Goal: Task Accomplishment & Management: Complete application form

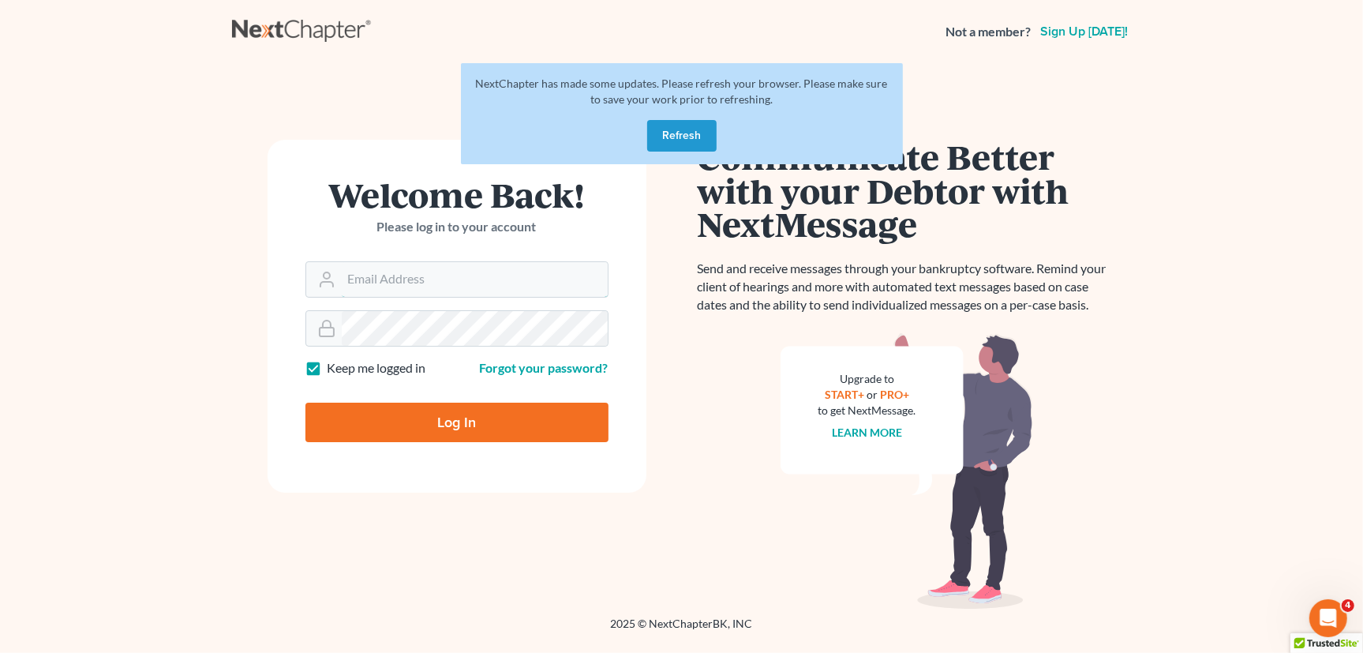
type input "[PERSON_NAME][EMAIL_ADDRESS][DOMAIN_NAME]"
click at [1154, 221] on main "NextChapter has made some updates. Please refresh your browser. Please make sur…" at bounding box center [681, 320] width 1363 height 515
click at [678, 134] on button "Refresh" at bounding box center [681, 136] width 69 height 32
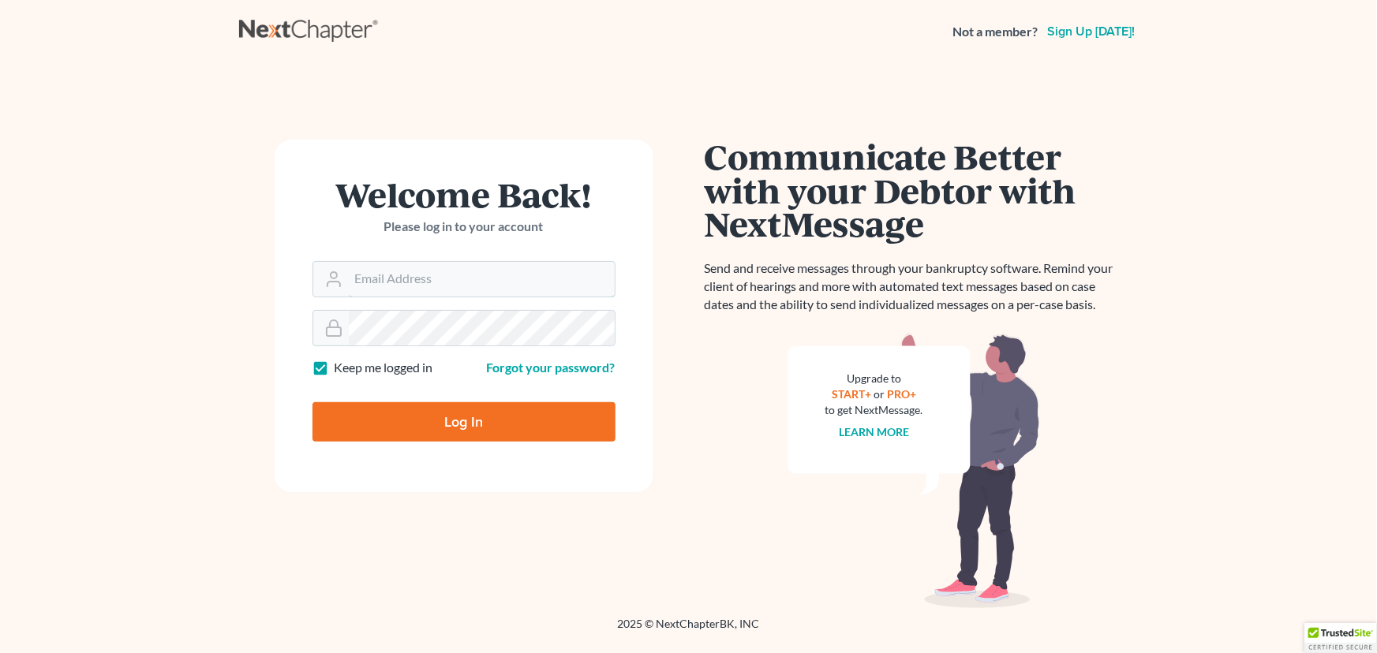
type input "[PERSON_NAME][EMAIL_ADDRESS][DOMAIN_NAME]"
click at [423, 411] on div at bounding box center [474, 436] width 324 height 180
drag, startPoint x: 620, startPoint y: 386, endPoint x: 581, endPoint y: 397, distance: 41.0
click at [619, 386] on div at bounding box center [474, 436] width 324 height 180
click at [444, 425] on input "Log In" at bounding box center [463, 421] width 303 height 39
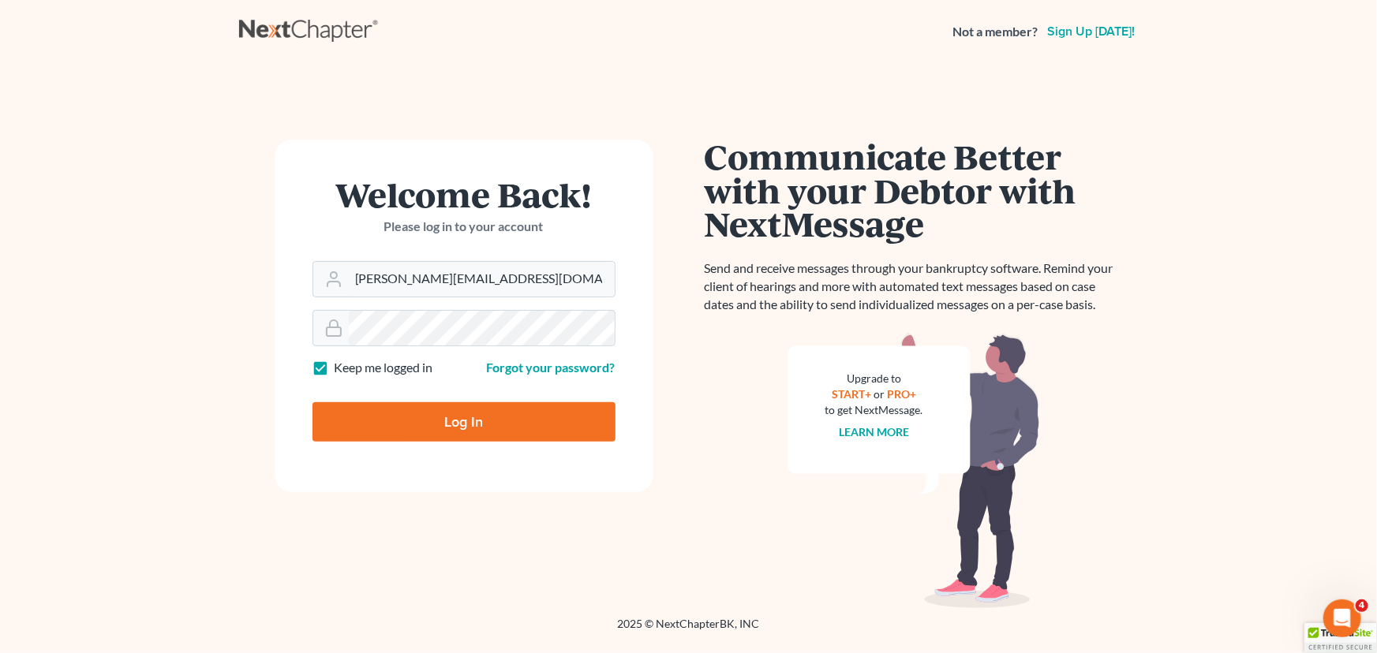
type input "Thinking..."
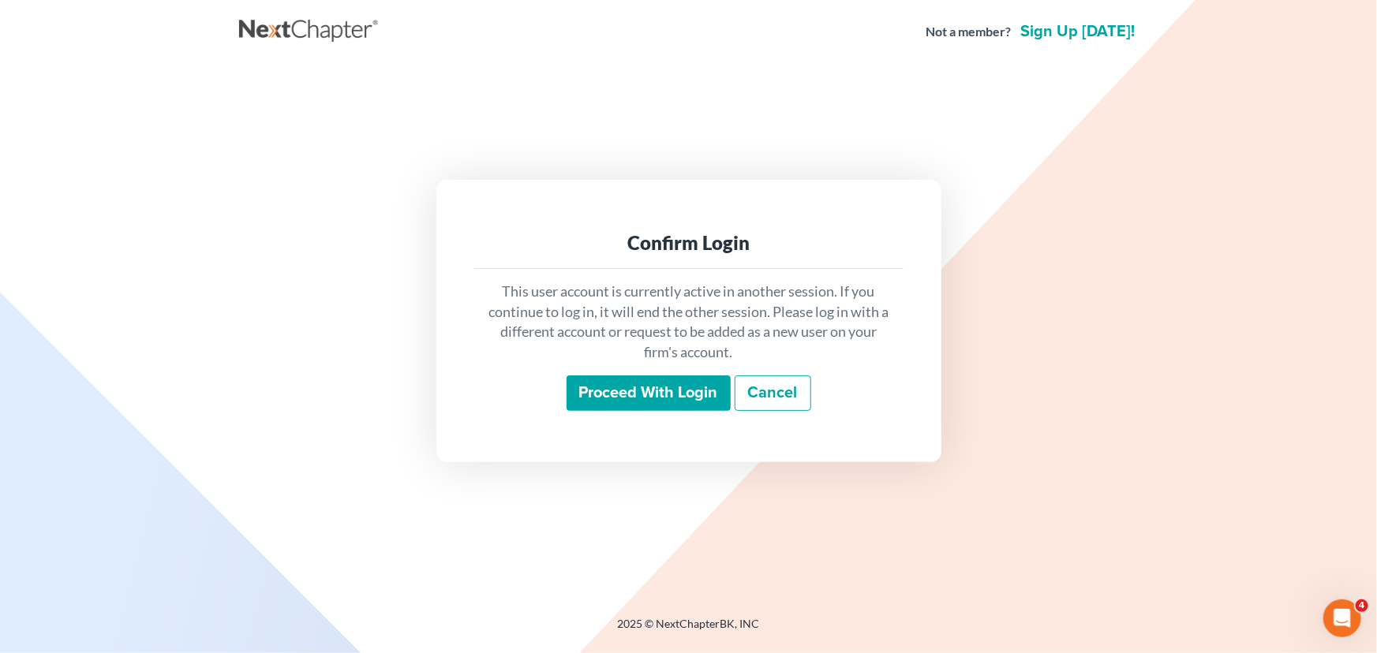
click at [649, 396] on input "Proceed with login" at bounding box center [649, 394] width 164 height 36
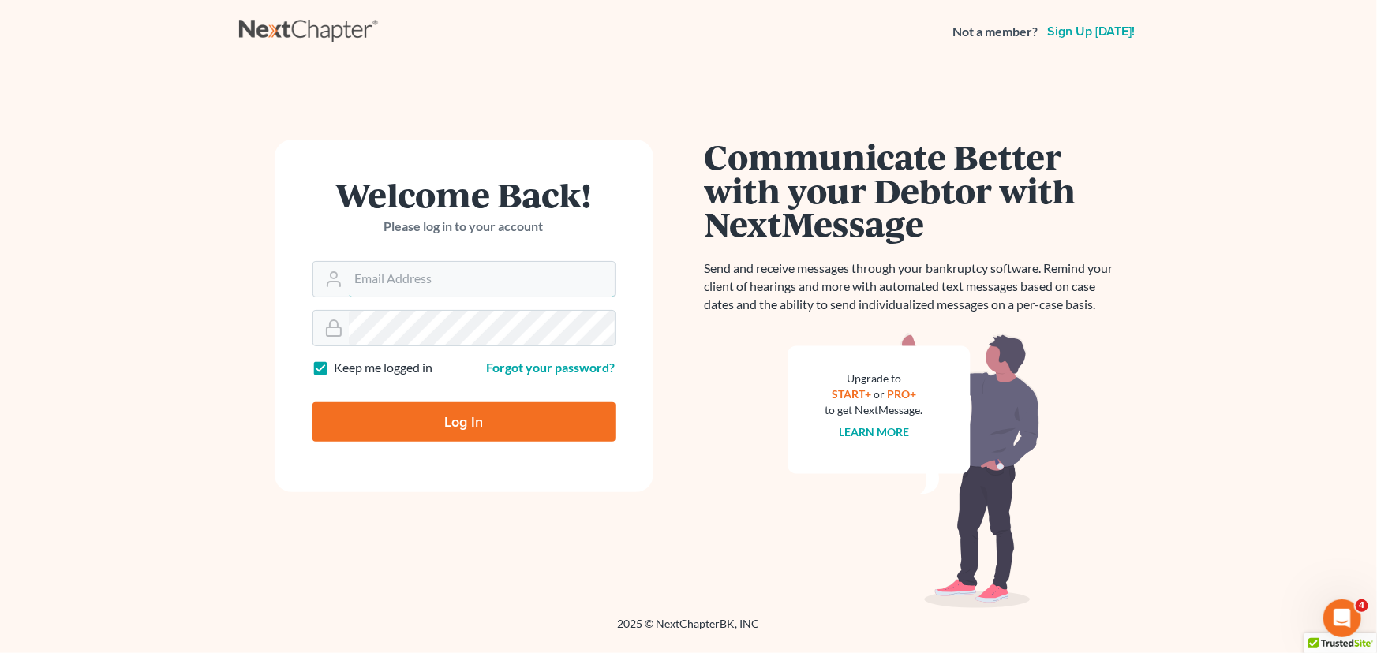
type input "[PERSON_NAME][EMAIL_ADDRESS][DOMAIN_NAME]"
click at [609, 391] on div at bounding box center [474, 436] width 324 height 180
click at [410, 417] on input "Log In" at bounding box center [463, 421] width 303 height 39
type input "Thinking..."
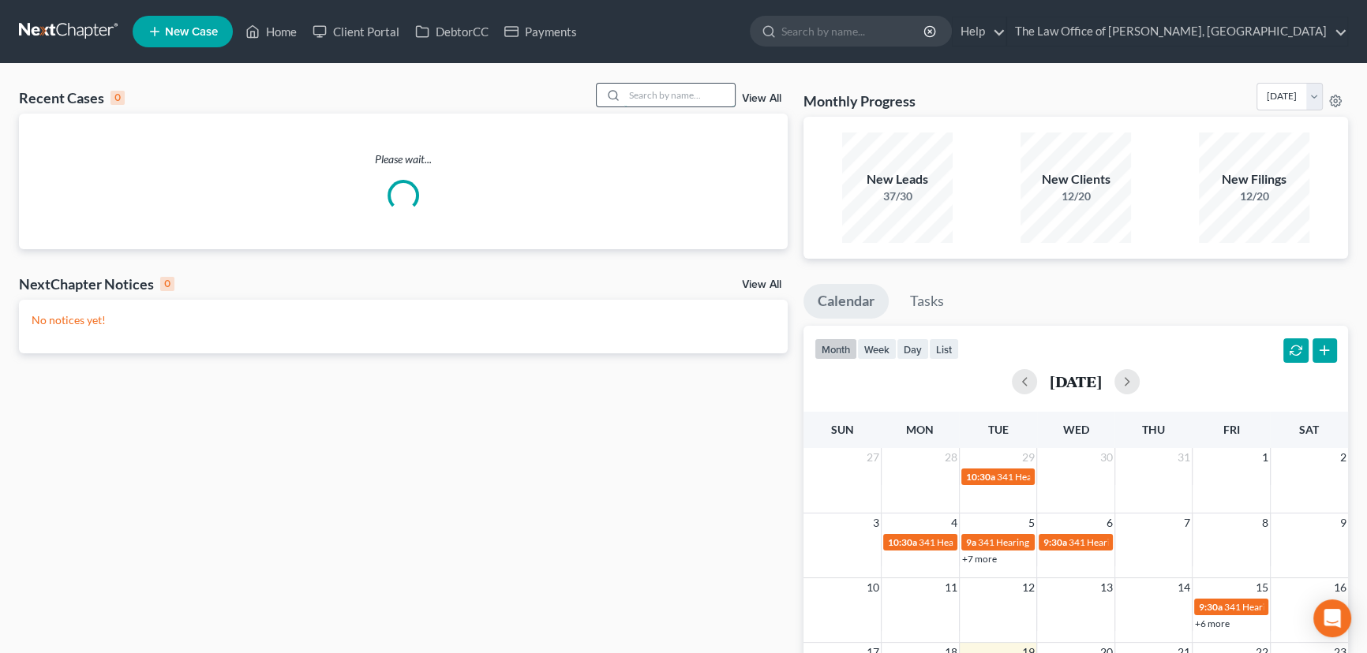
click at [687, 95] on input "search" at bounding box center [679, 95] width 110 height 23
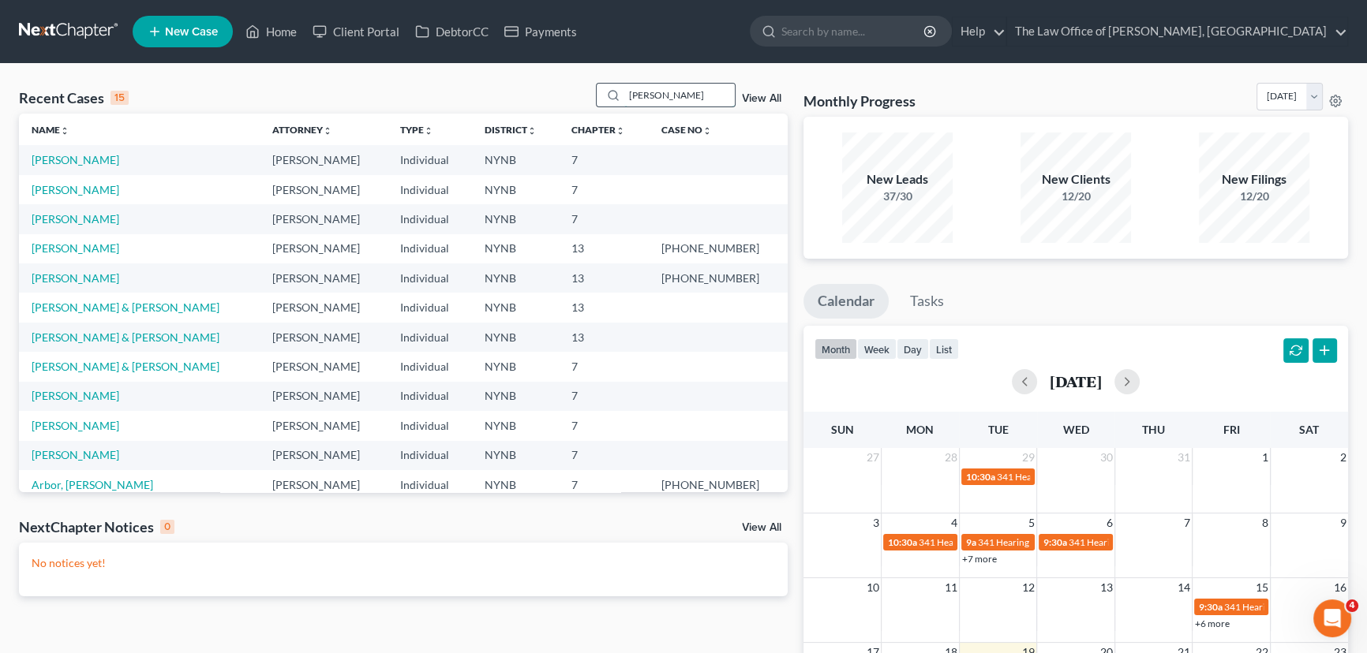
type input "gibson"
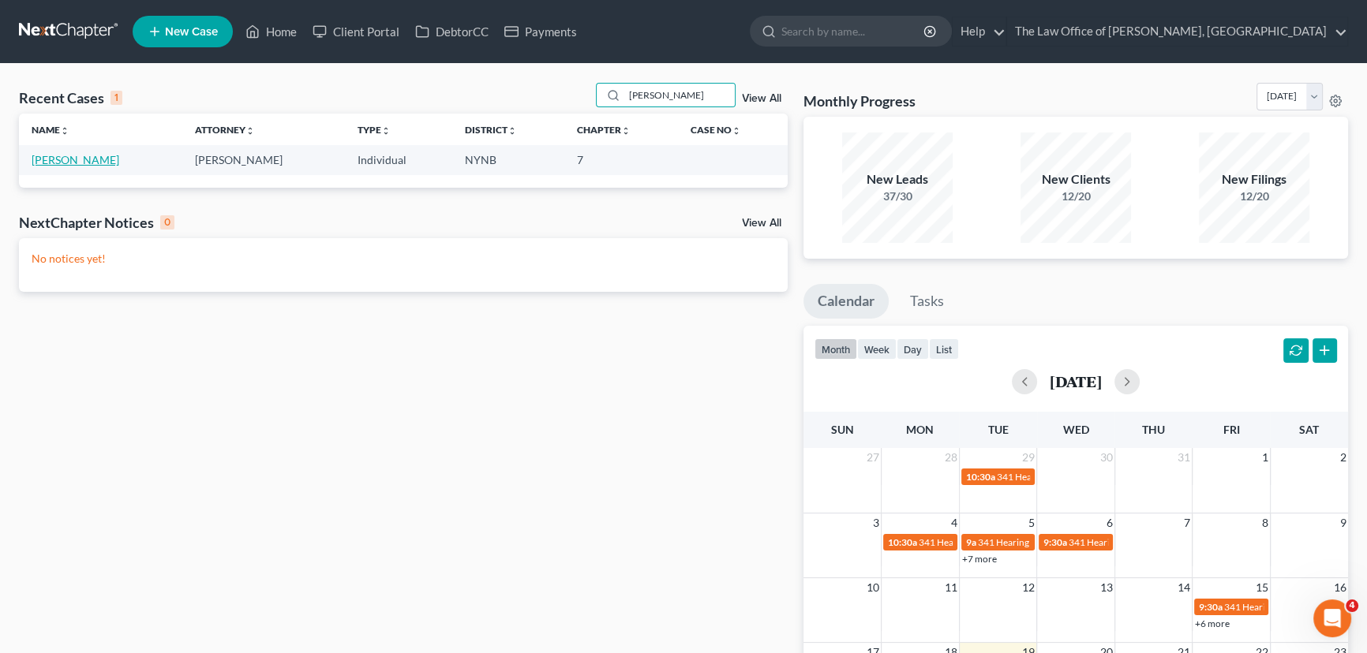
click at [76, 157] on link "[PERSON_NAME]" at bounding box center [76, 159] width 88 height 13
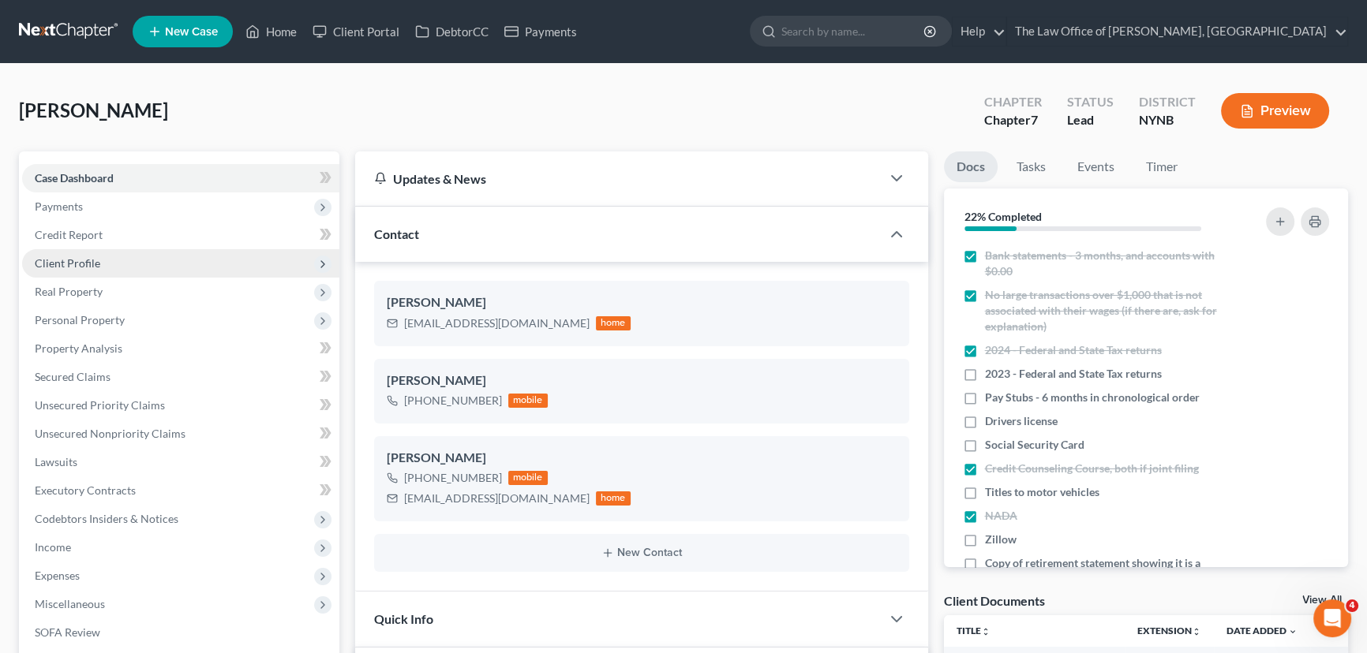
click at [92, 260] on span "Client Profile" at bounding box center [67, 262] width 65 height 13
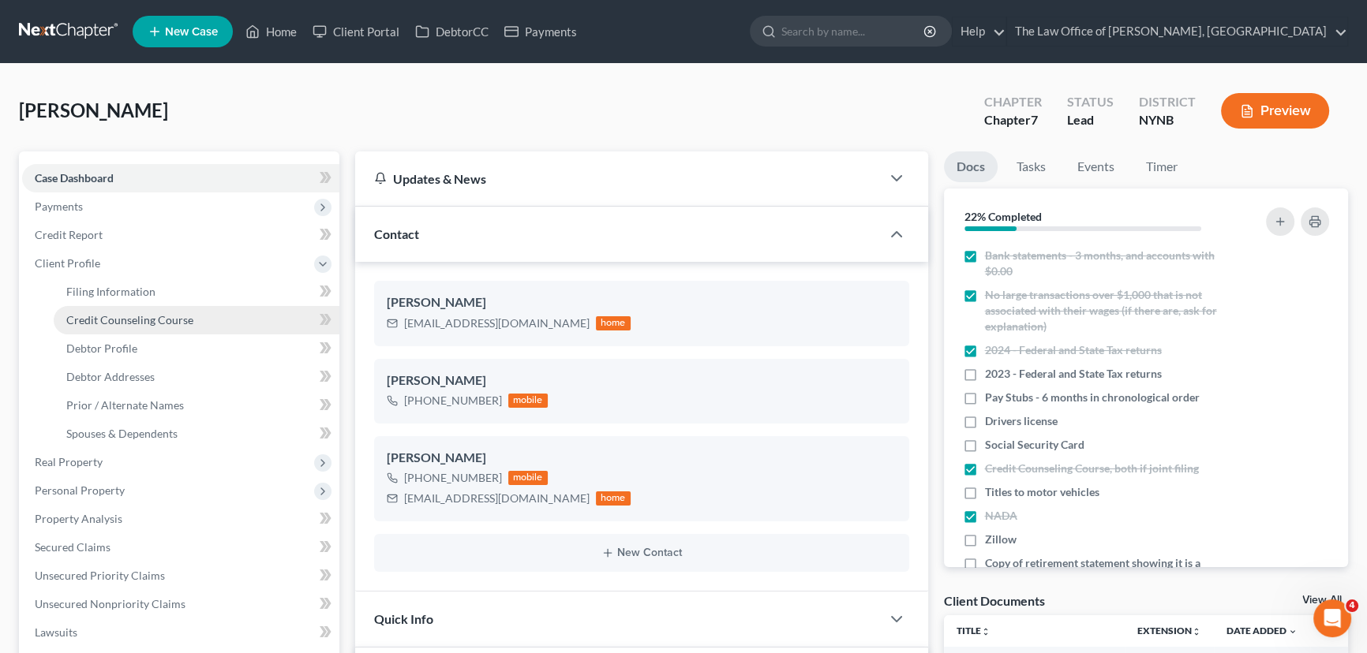
scroll to position [1273, 0]
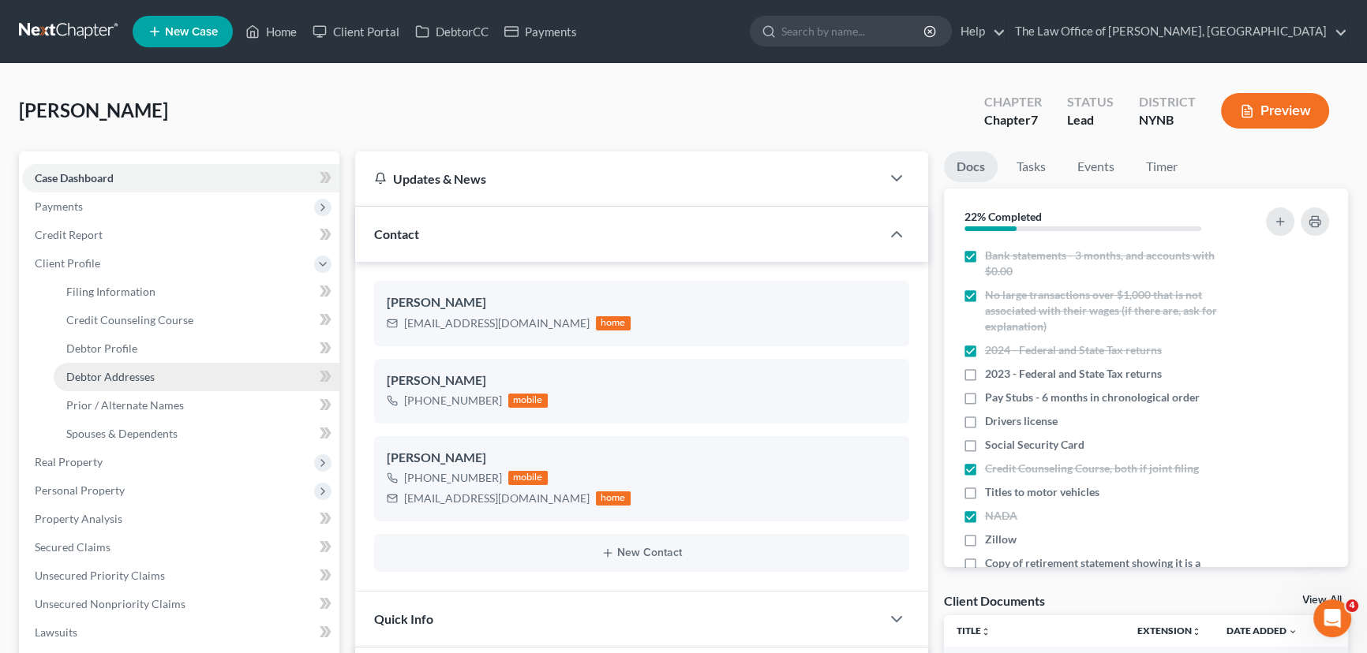
click at [134, 380] on span "Debtor Addresses" at bounding box center [110, 376] width 88 height 13
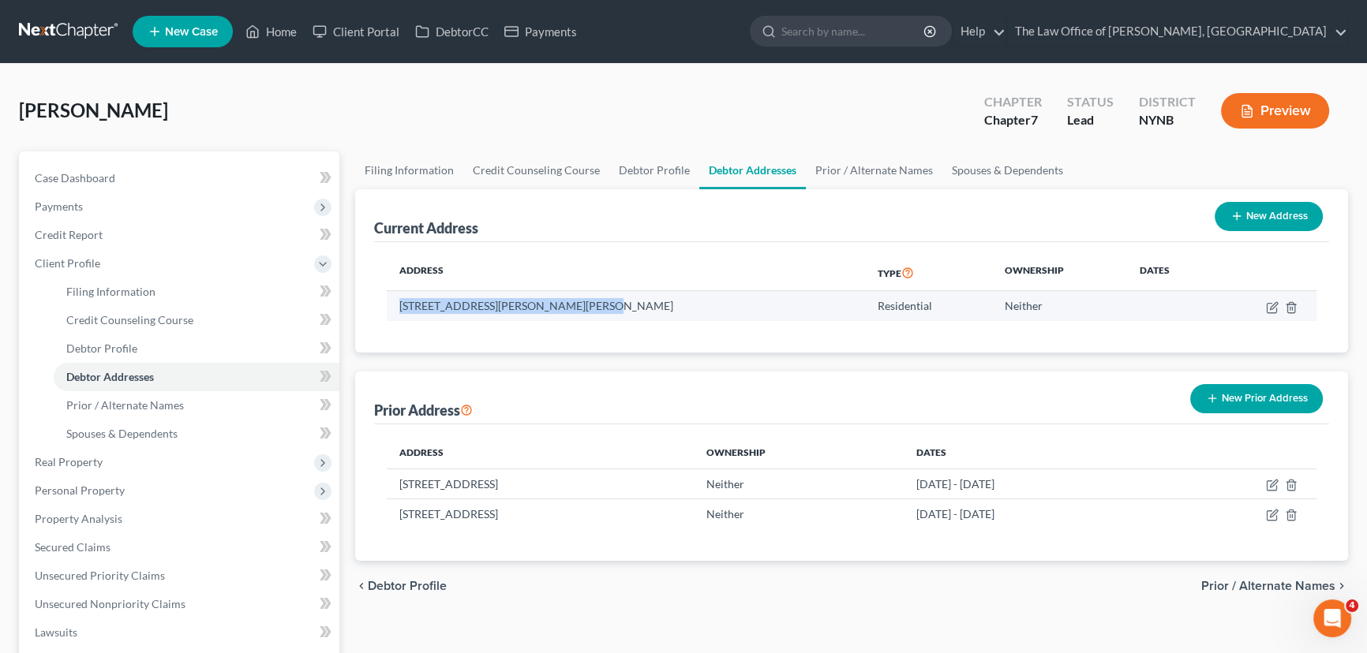
drag, startPoint x: 588, startPoint y: 309, endPoint x: 400, endPoint y: 308, distance: 187.8
click at [400, 308] on td "5 Dennis Dr, Clifton park, NY 12065" at bounding box center [626, 306] width 478 height 30
copy td "5 Dennis Dr, Clifton park, NY 12065"
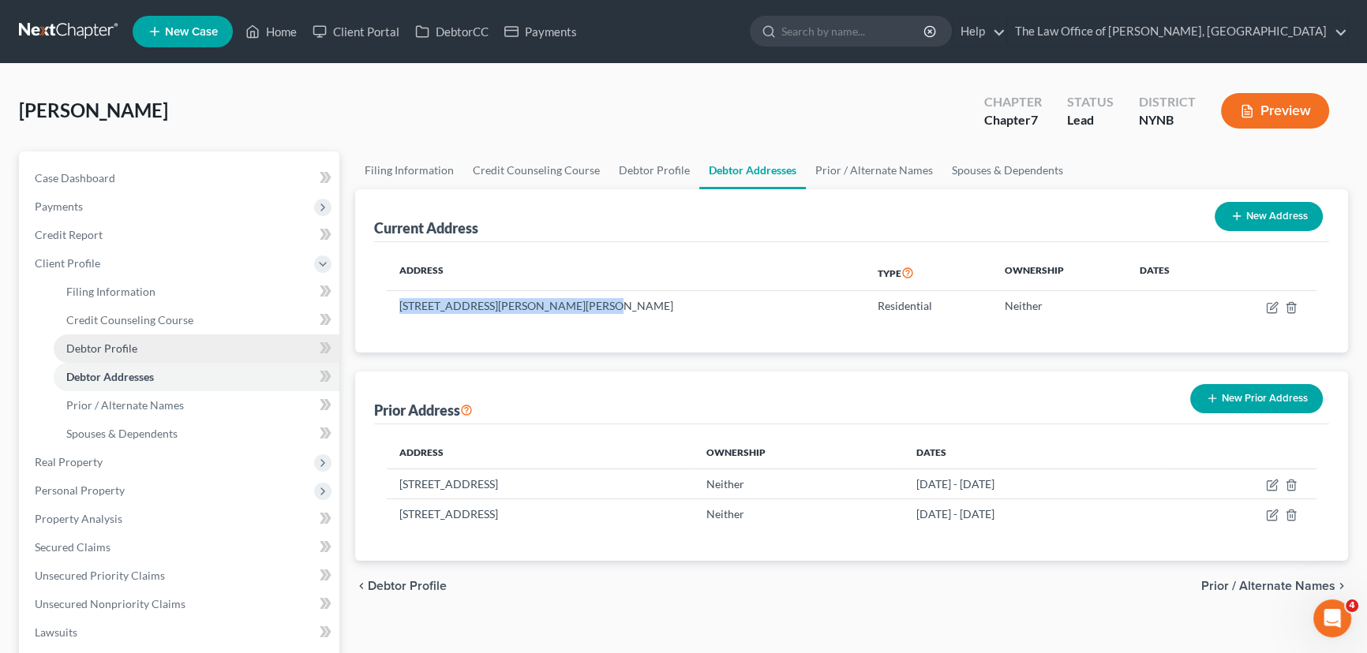
drag, startPoint x: 132, startPoint y: 346, endPoint x: 141, endPoint y: 347, distance: 9.5
click at [132, 346] on span "Debtor Profile" at bounding box center [101, 348] width 71 height 13
select select "0"
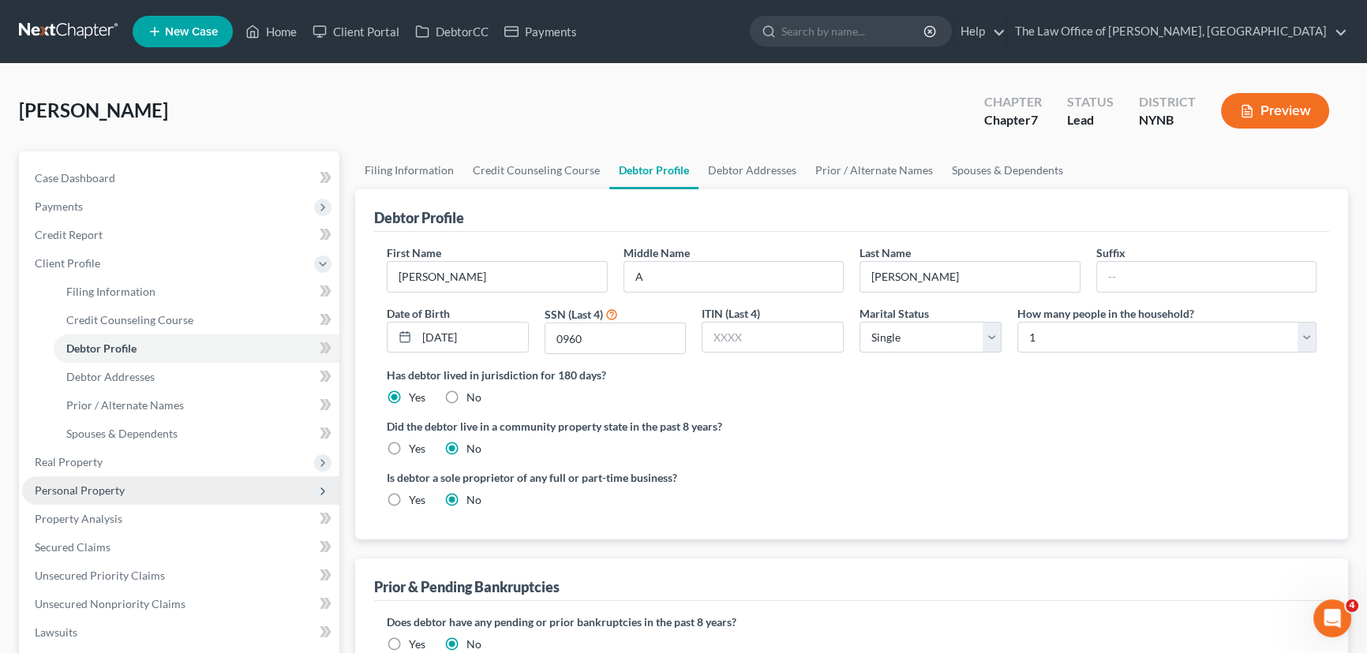
click at [77, 487] on span "Personal Property" at bounding box center [80, 490] width 90 height 13
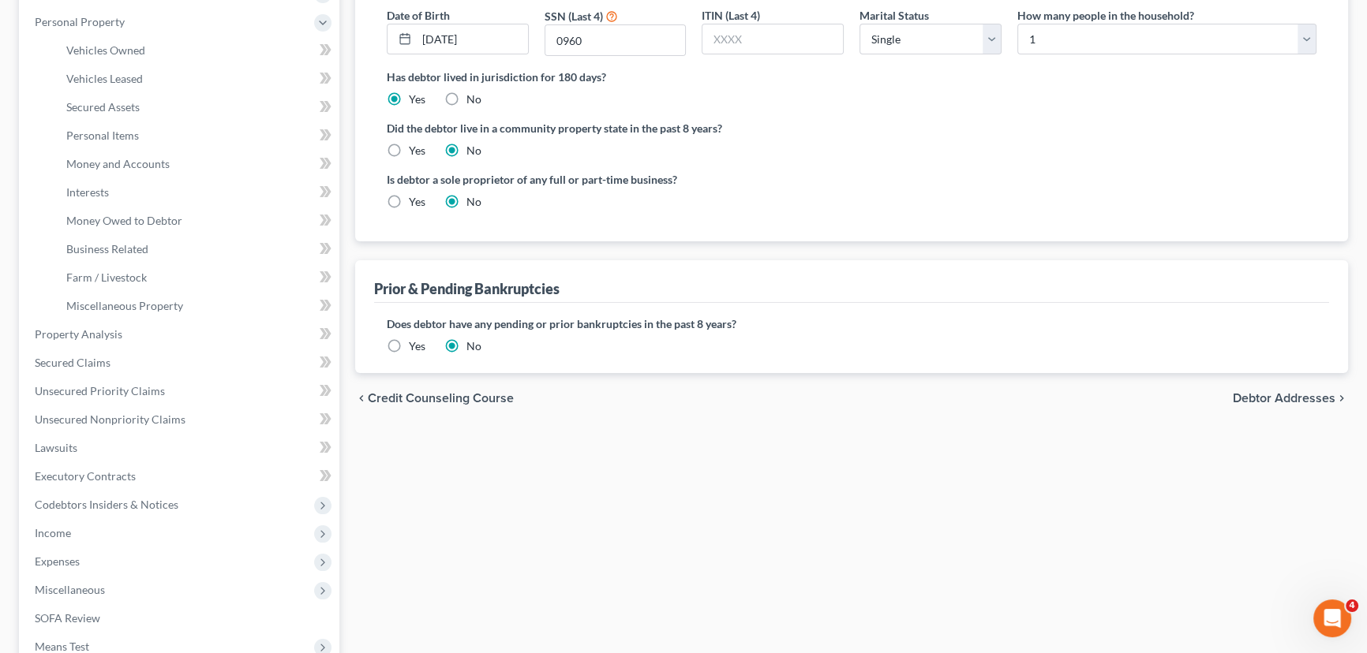
scroll to position [430, 0]
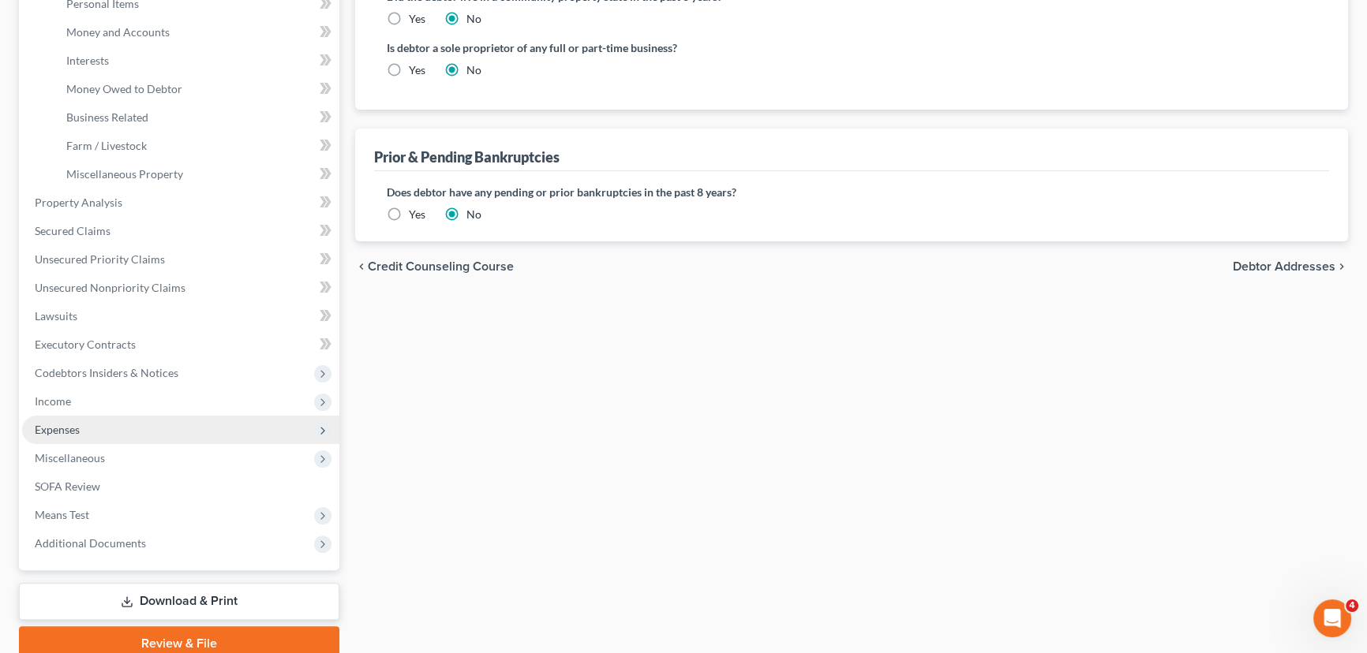
click at [54, 424] on span "Expenses" at bounding box center [57, 429] width 45 height 13
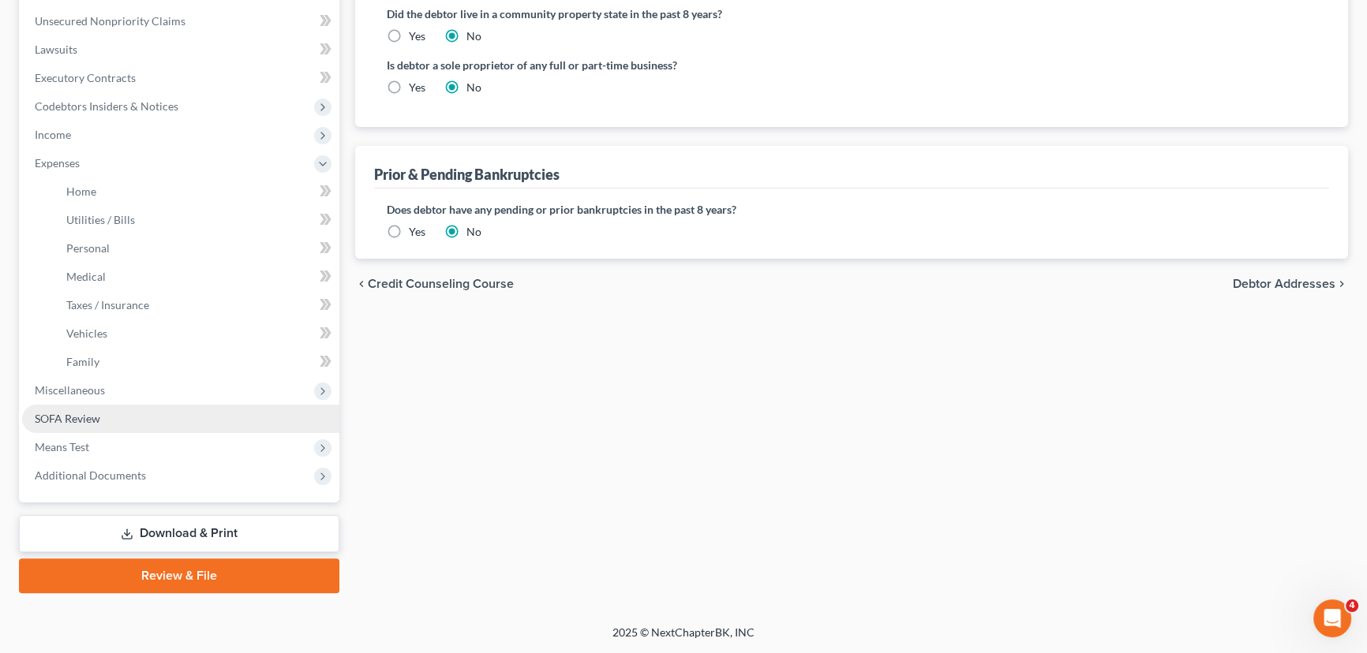
scroll to position [410, 0]
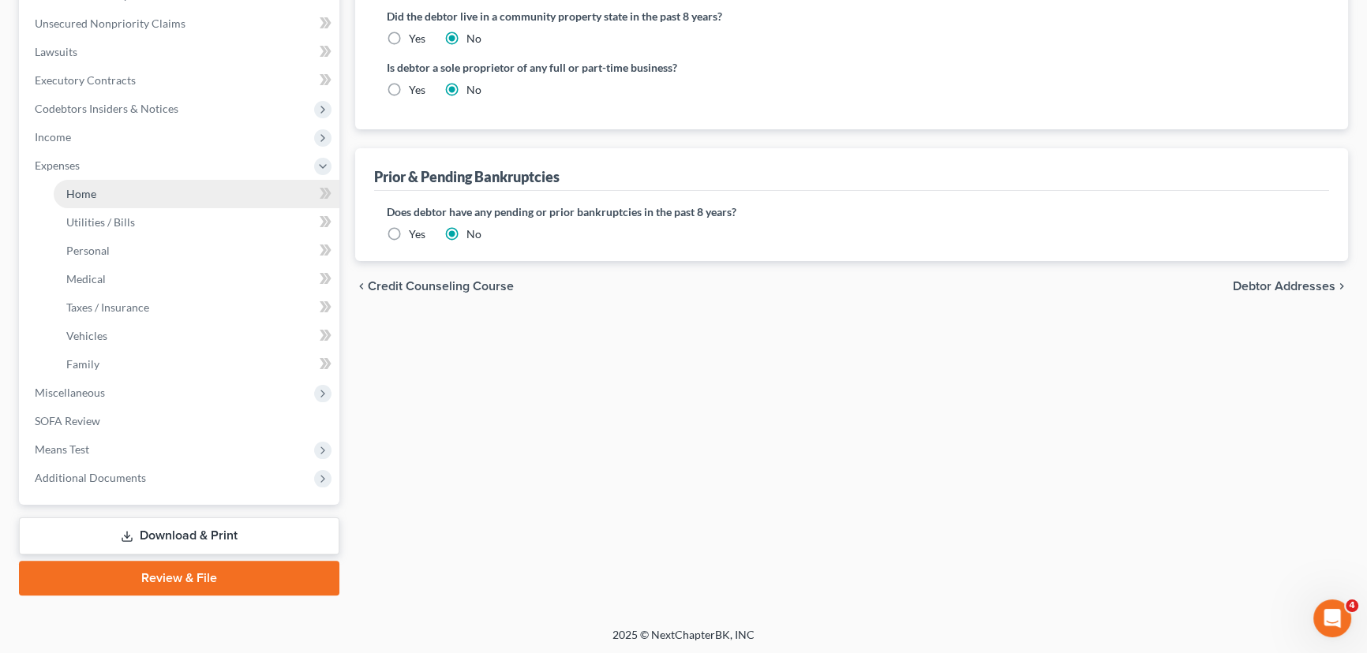
click at [118, 194] on link "Home" at bounding box center [197, 194] width 286 height 28
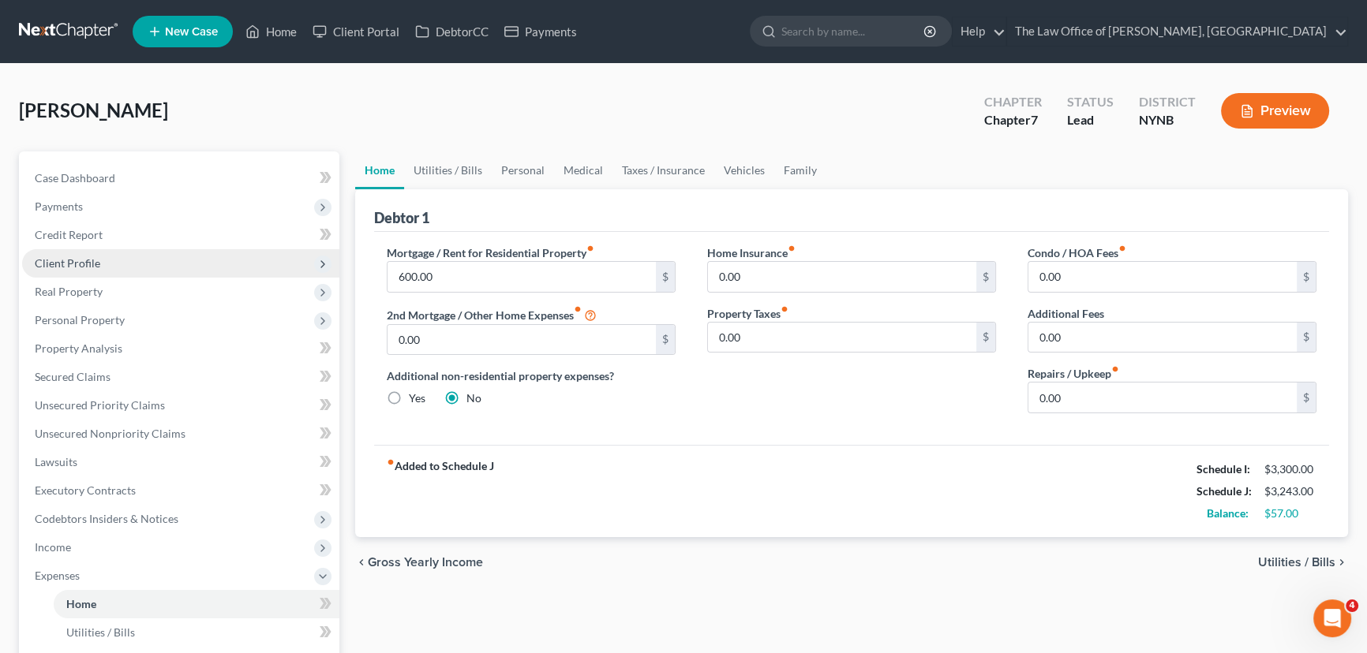
click at [86, 263] on span "Client Profile" at bounding box center [67, 262] width 65 height 13
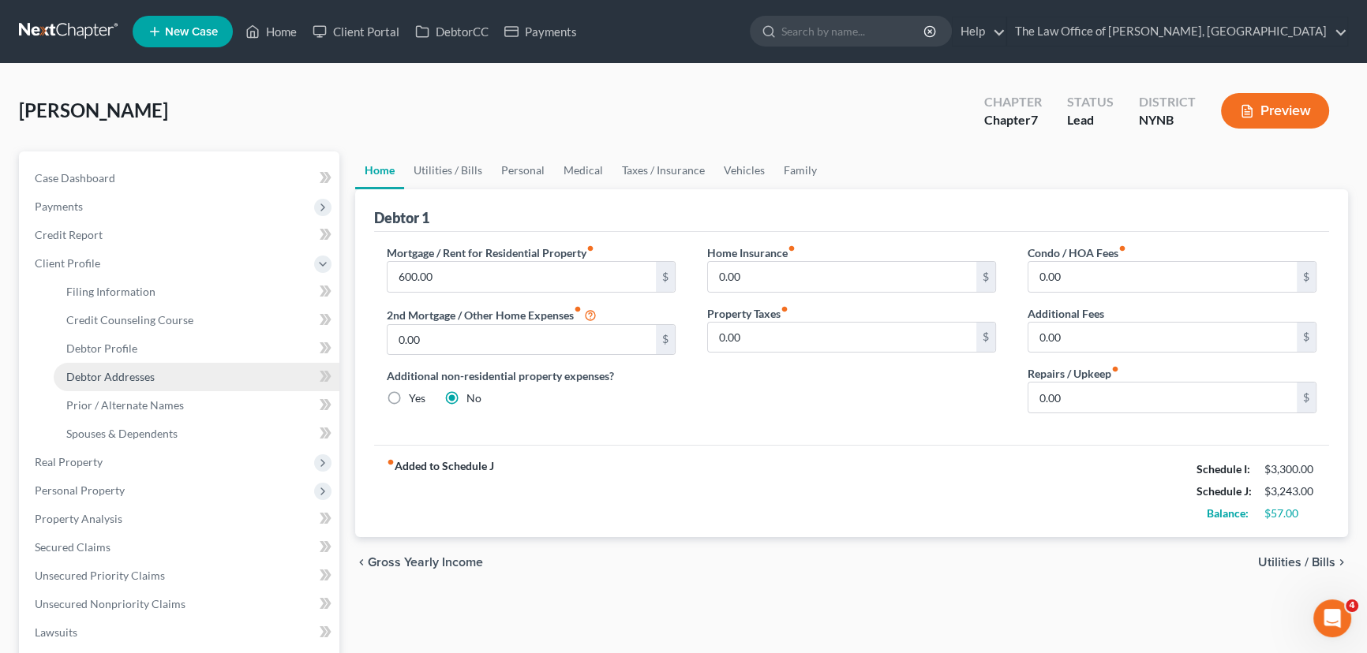
click at [110, 367] on link "Debtor Addresses" at bounding box center [197, 377] width 286 height 28
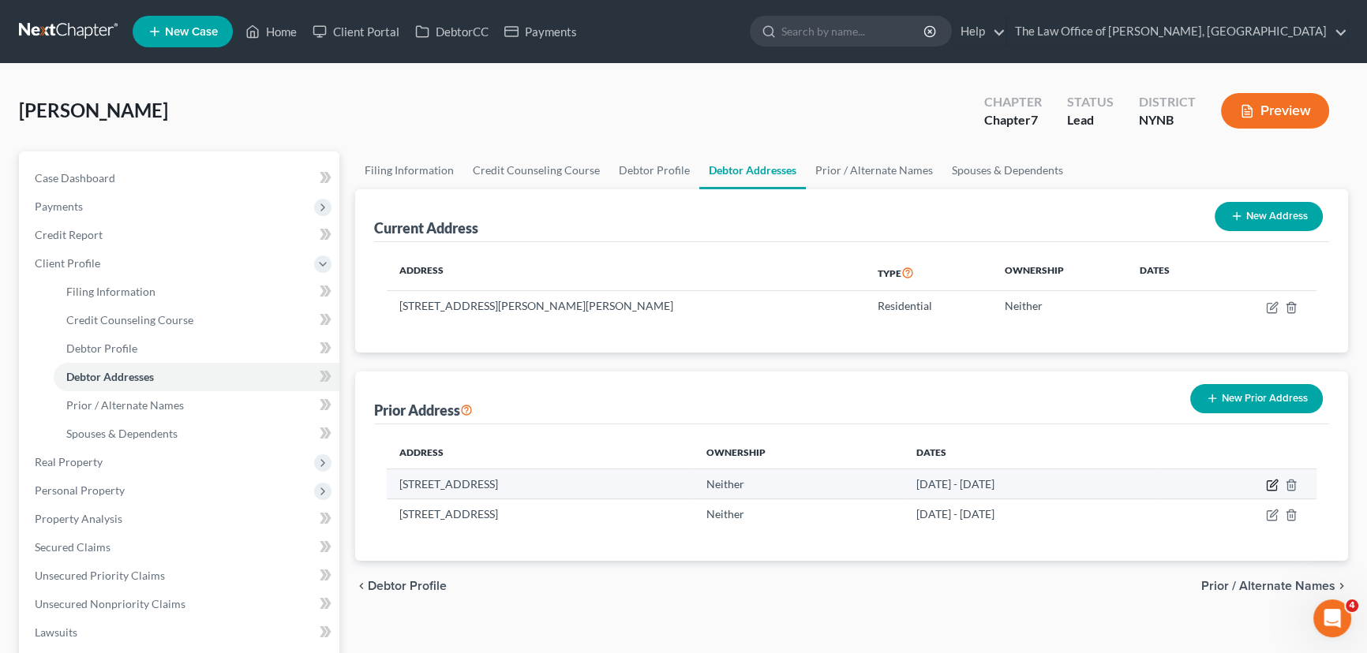
click at [1270, 481] on icon "button" at bounding box center [1271, 485] width 9 height 9
select select "35"
select select "45"
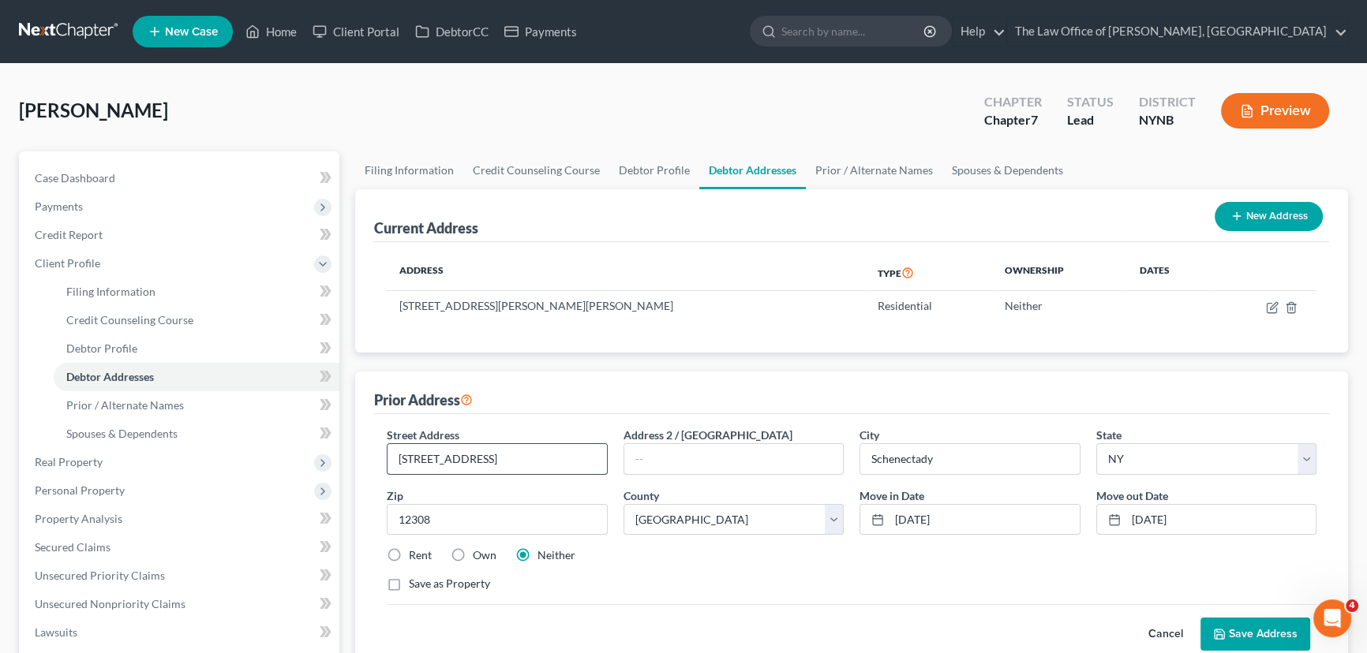
click at [472, 458] on input "1143 Waverly place" at bounding box center [496, 459] width 219 height 30
type input "1143 Waverly Place"
click at [1264, 638] on button "Save Address" at bounding box center [1255, 634] width 110 height 33
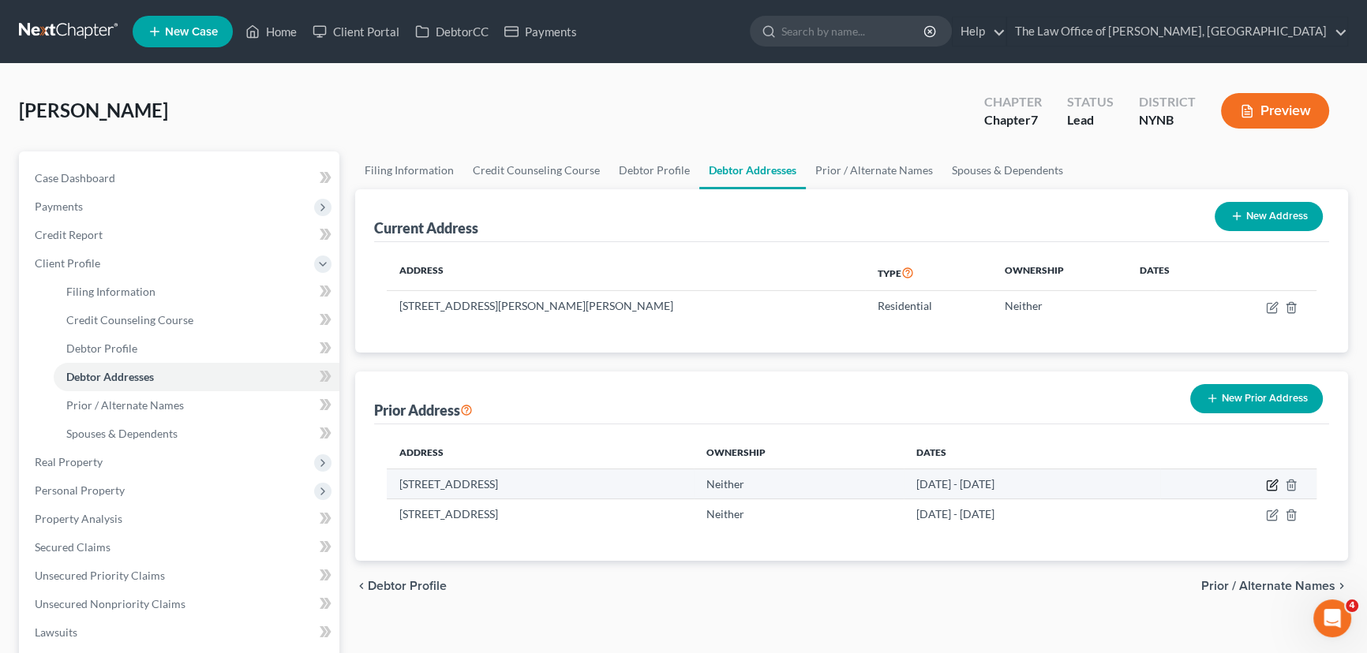
click at [1274, 481] on icon "button" at bounding box center [1272, 485] width 13 height 13
select select "35"
select select "45"
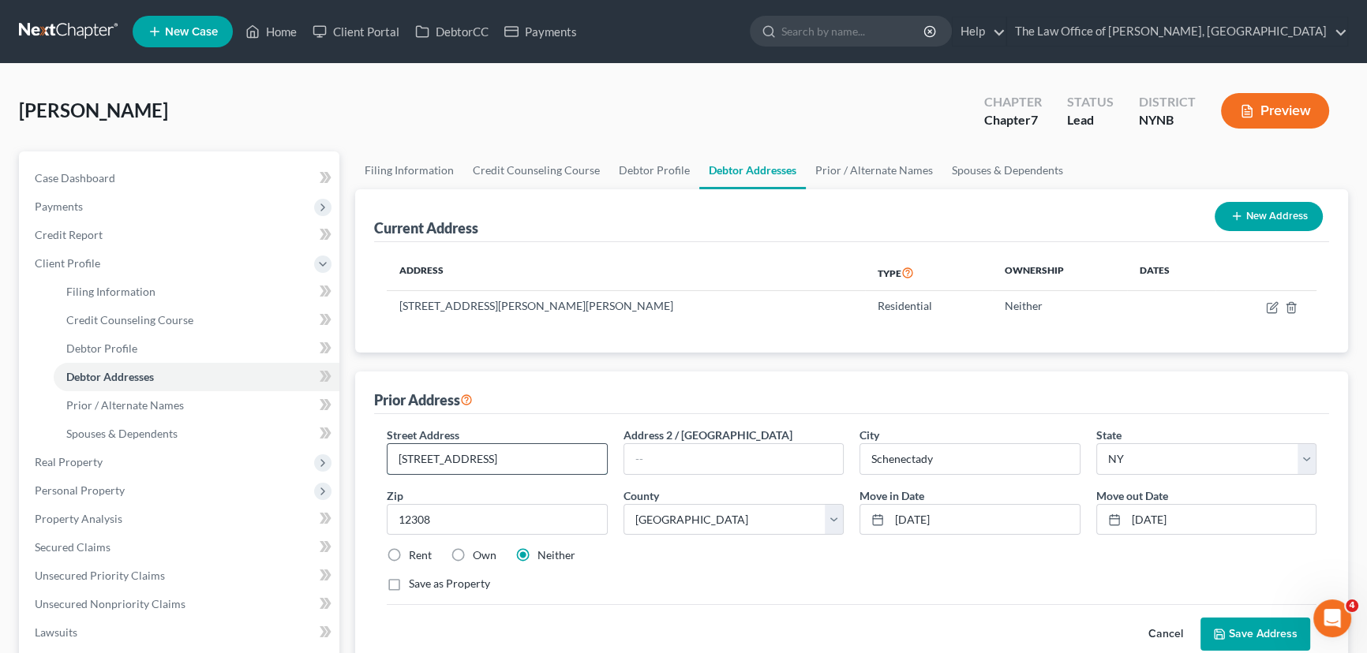
click at [473, 455] on input "1143 Waverly Place" at bounding box center [496, 459] width 219 height 30
type input "1143 Waverly place"
click at [1200, 618] on button "Save Address" at bounding box center [1255, 634] width 110 height 33
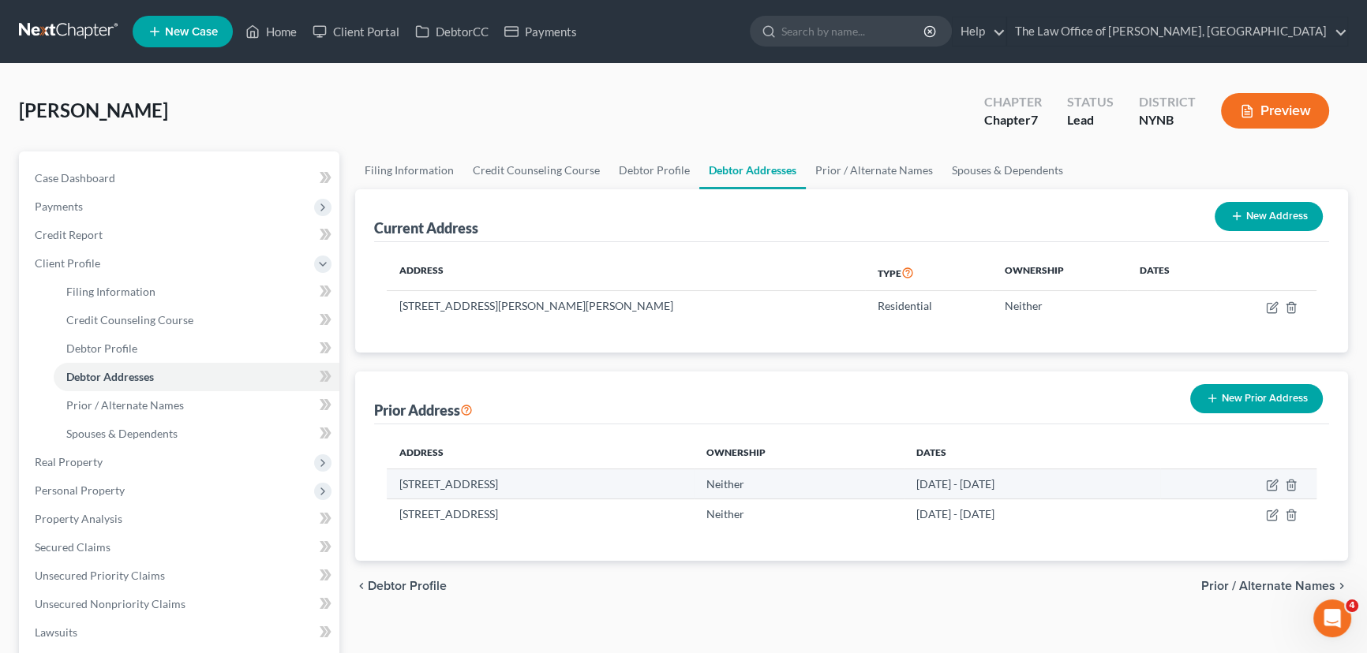
drag, startPoint x: 649, startPoint y: 483, endPoint x: 395, endPoint y: 488, distance: 253.4
click at [395, 488] on td "1143 Waverly place, Schenectady, NY 12308" at bounding box center [540, 484] width 307 height 30
copy td "1143 Waverly place, Schenectady, NY 12308"
drag, startPoint x: 672, startPoint y: 517, endPoint x: 400, endPoint y: 511, distance: 272.3
click at [400, 511] on td "133 Saratoga Rd, Apt b7, SCHENECTADY, NY 12302" at bounding box center [540, 515] width 307 height 30
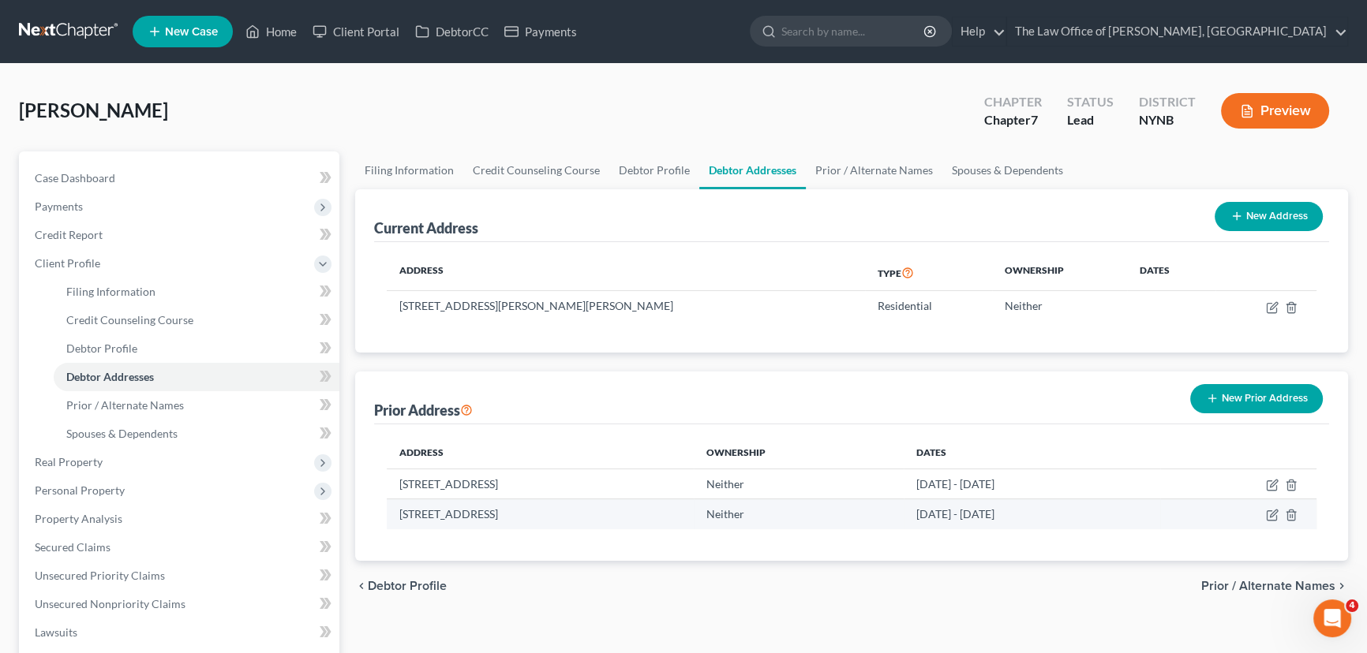
copy td "133 Saratoga Rd, Apt b7, SCHENECTADY, NY 12302"
drag, startPoint x: 985, startPoint y: 481, endPoint x: 1128, endPoint y: 486, distance: 143.7
click at [1128, 486] on td "07/28/2018 - 05/01/2025" at bounding box center [1032, 484] width 256 height 30
drag, startPoint x: 982, startPoint y: 509, endPoint x: 1121, endPoint y: 505, distance: 138.9
click at [1121, 505] on td "09/01/2024 - 02/01/2025" at bounding box center [1032, 515] width 256 height 30
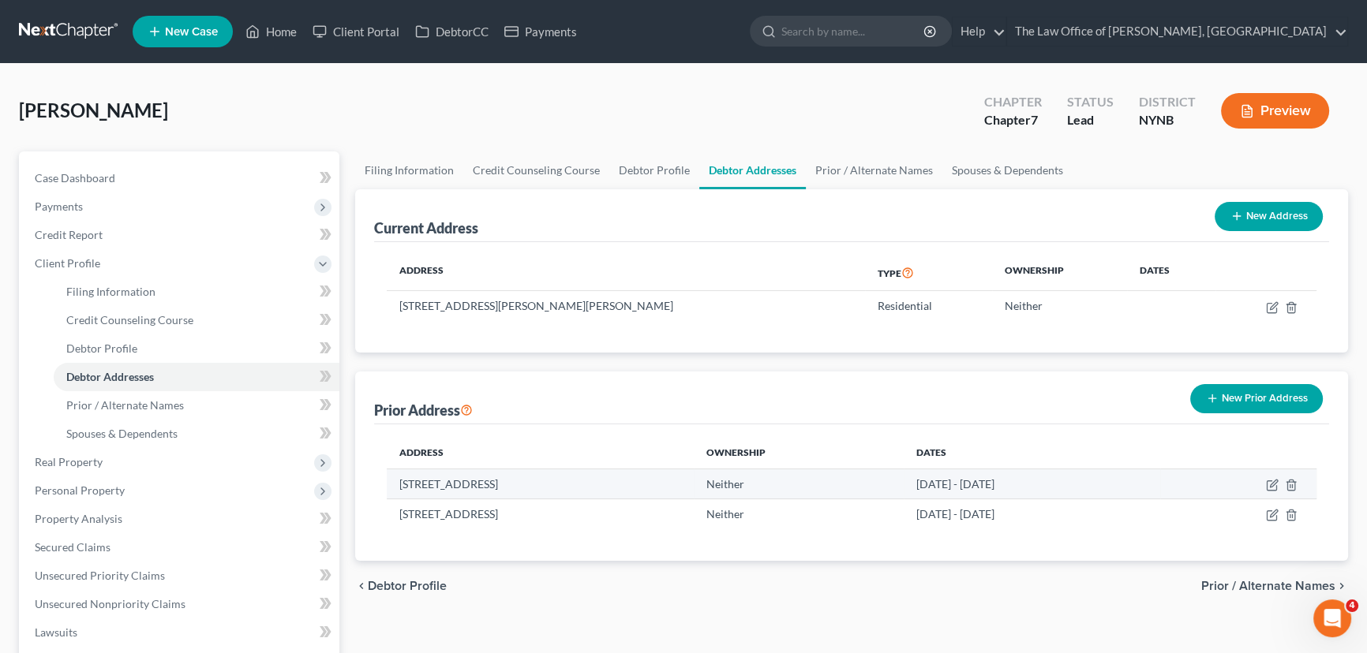
click at [475, 483] on td "1143 Waverly place, Schenectady, NY 12308" at bounding box center [540, 484] width 307 height 30
click at [471, 479] on td "1143 Waverly place, Schenectady, NY 12308" at bounding box center [540, 484] width 307 height 30
click at [508, 512] on td "133 Saratoga Rd, Apt b7, SCHENECTADY, NY 12302" at bounding box center [540, 515] width 307 height 30
drag, startPoint x: 543, startPoint y: 513, endPoint x: 593, endPoint y: 507, distance: 50.8
click at [593, 507] on td "133 Saratoga Rd, Apt b7, SCHENECTADY, NY 12302" at bounding box center [540, 515] width 307 height 30
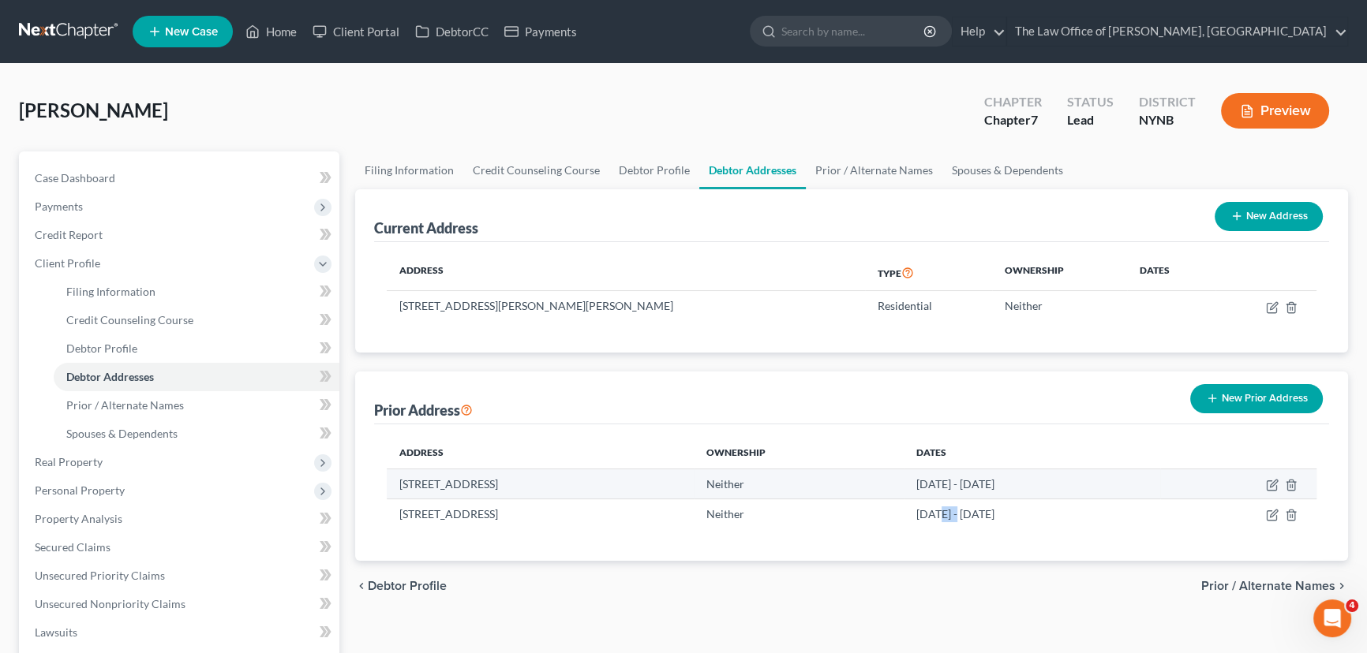
drag, startPoint x: 1022, startPoint y: 508, endPoint x: 1033, endPoint y: 493, distance: 18.6
click at [1031, 503] on td "09/01/2024 - 02/01/2025" at bounding box center [1032, 515] width 256 height 30
click at [284, 35] on link "Home" at bounding box center [271, 31] width 67 height 28
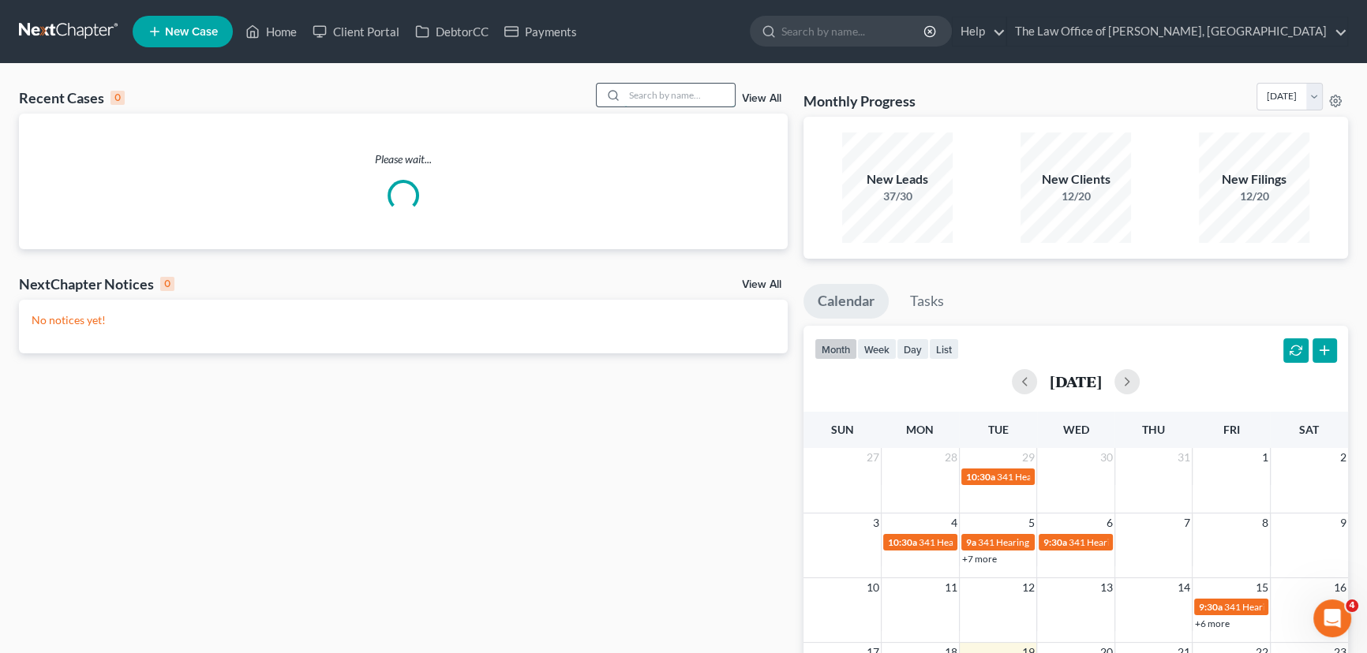
click at [683, 88] on input "search" at bounding box center [679, 95] width 110 height 23
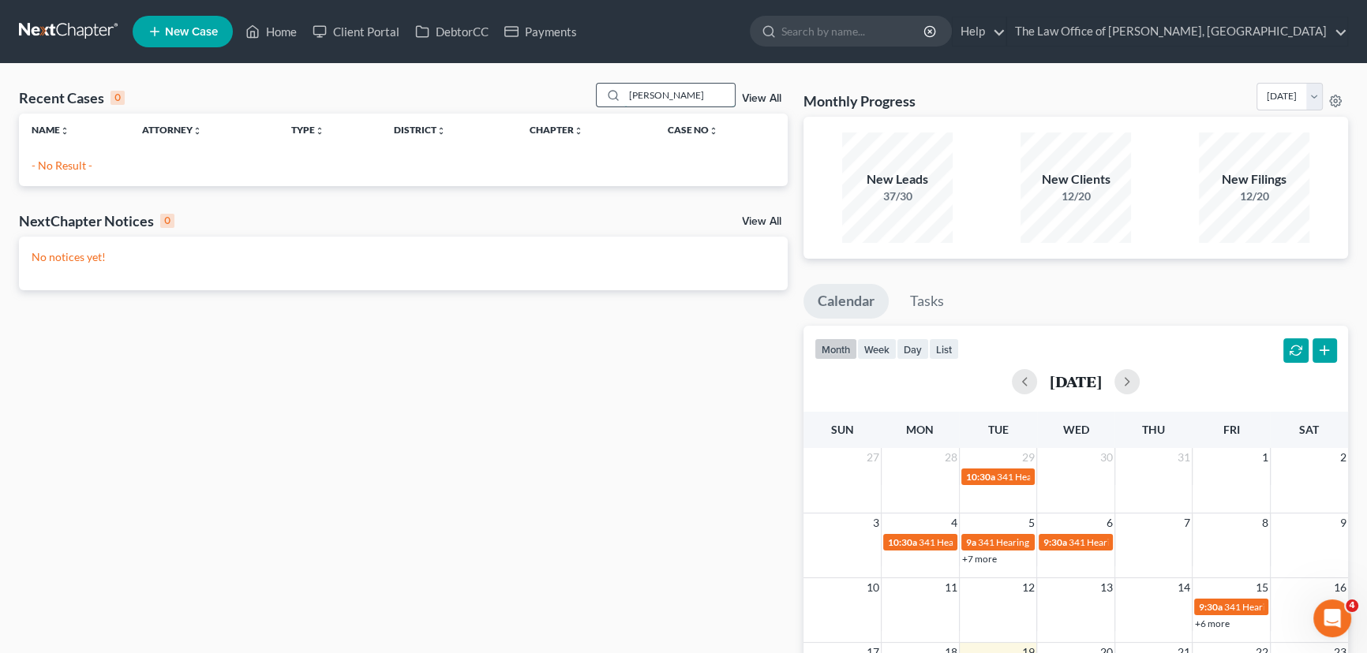
type input "frett"
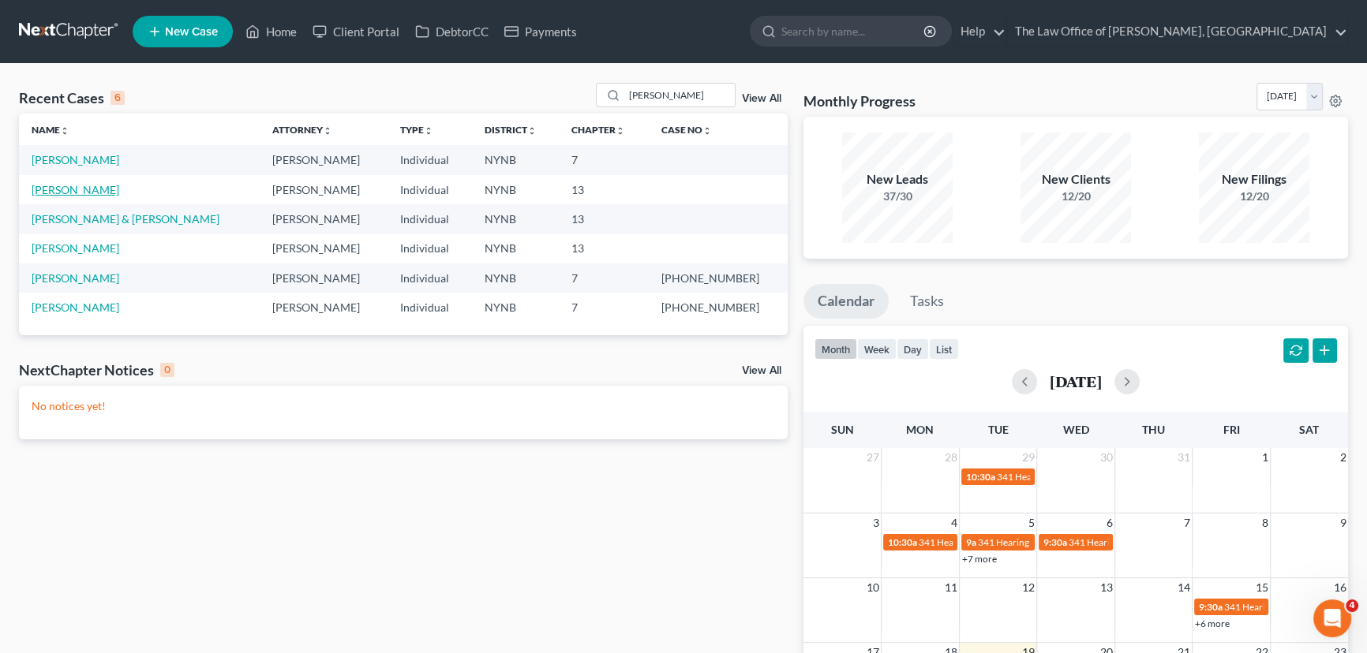
click at [74, 189] on link "Fretto, Stephanie" at bounding box center [76, 189] width 88 height 13
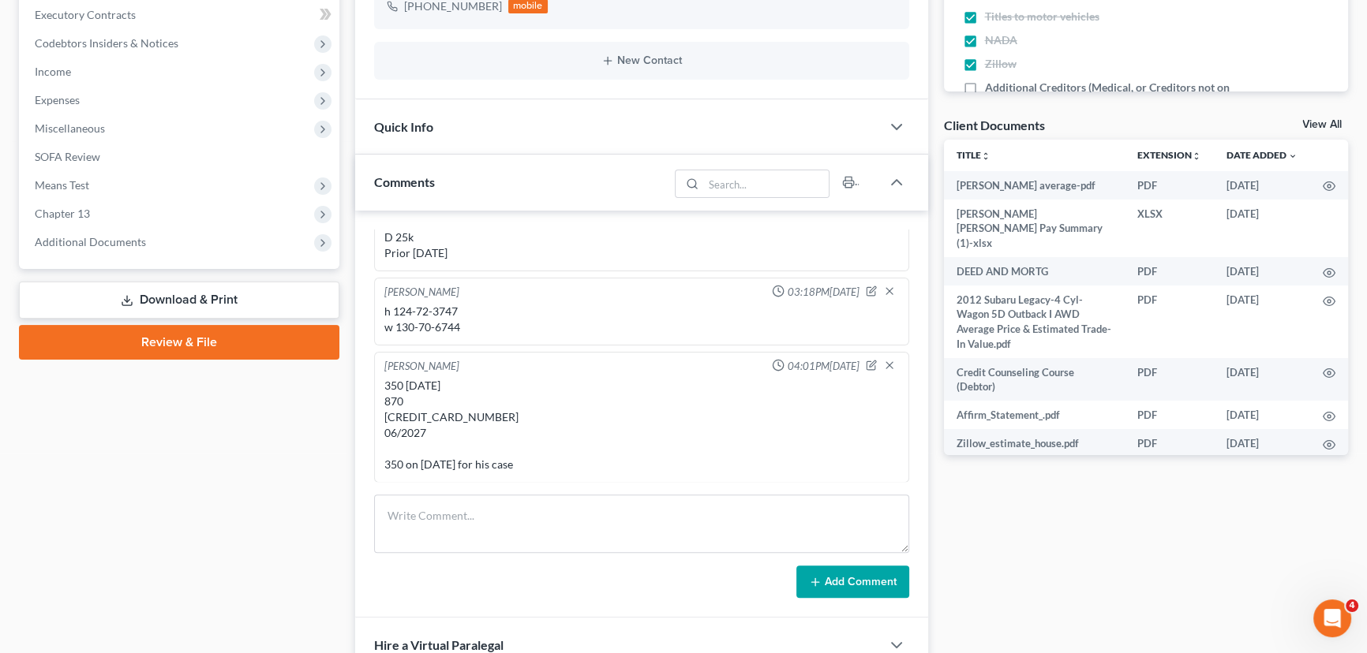
scroll to position [502, 0]
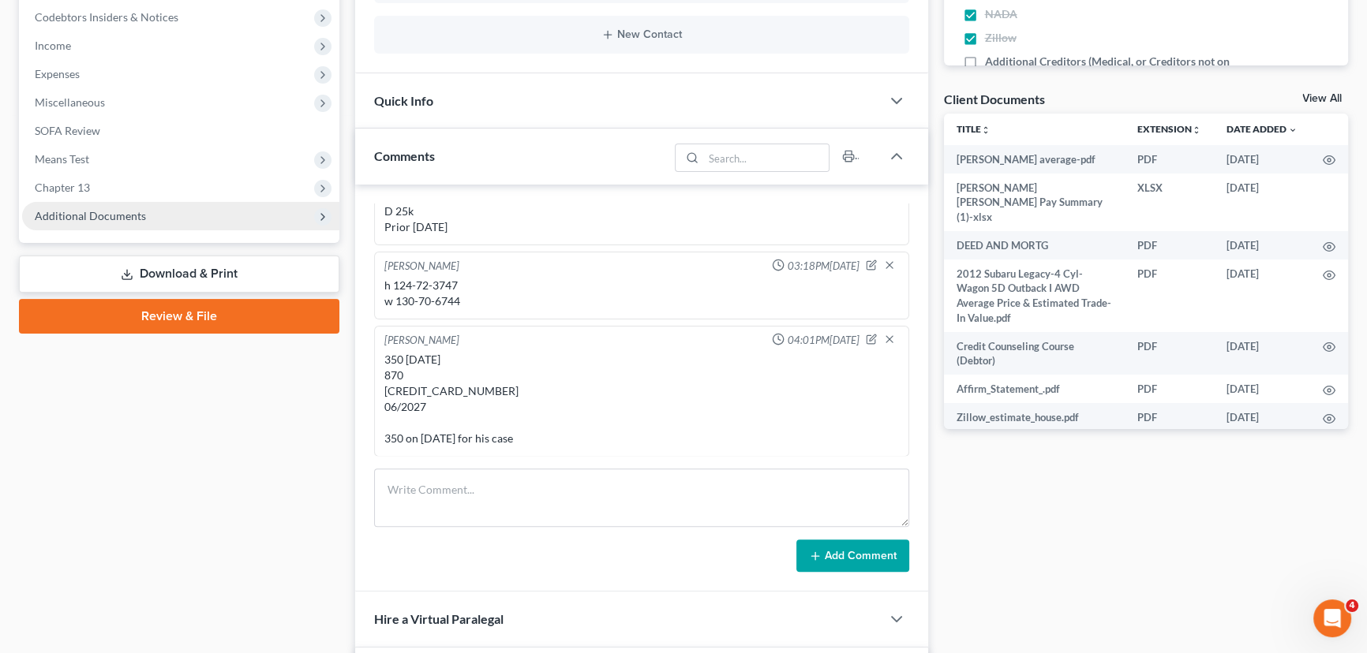
click at [86, 221] on span "Additional Documents" at bounding box center [180, 216] width 317 height 28
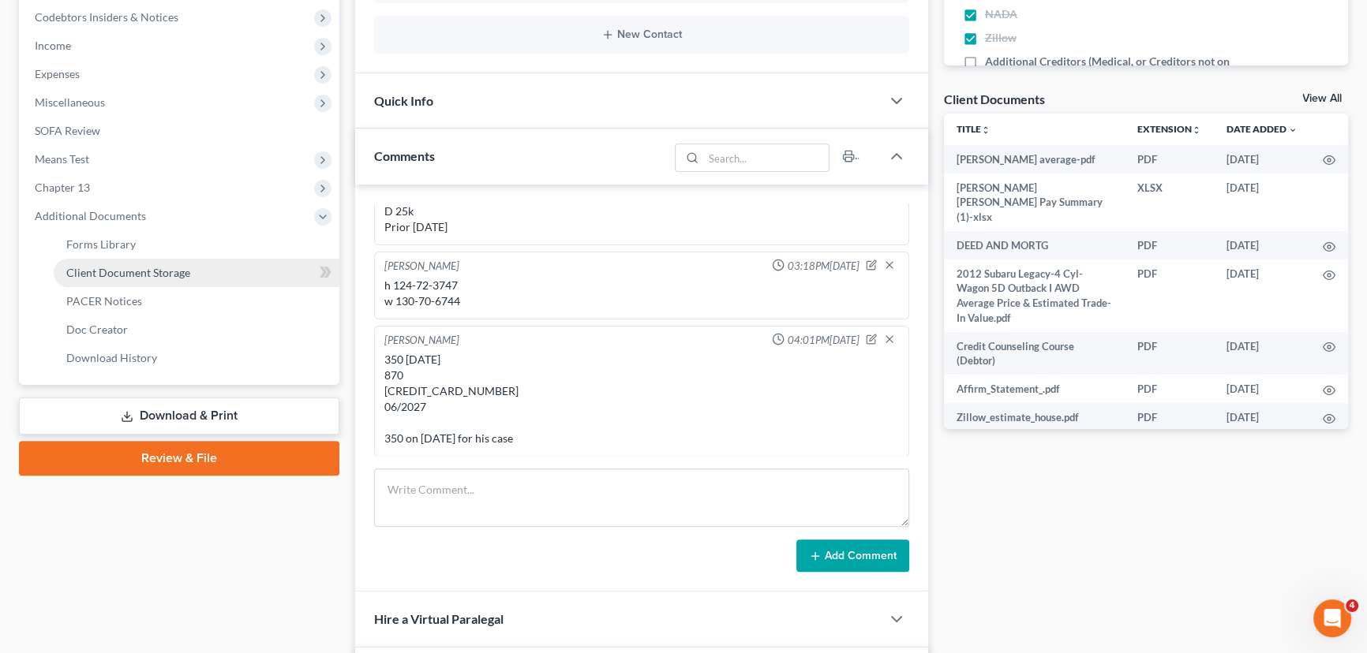
drag, startPoint x: 128, startPoint y: 269, endPoint x: 200, endPoint y: 275, distance: 72.0
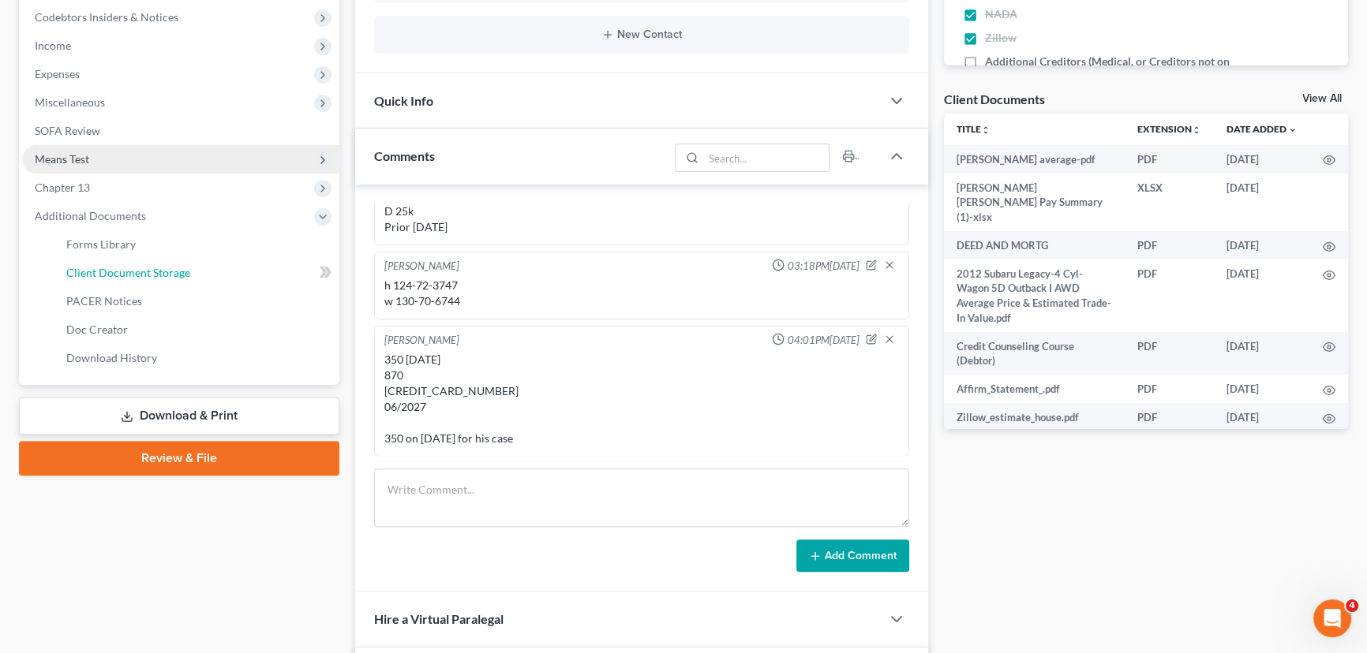
click at [128, 270] on span "Client Document Storage" at bounding box center [128, 272] width 124 height 13
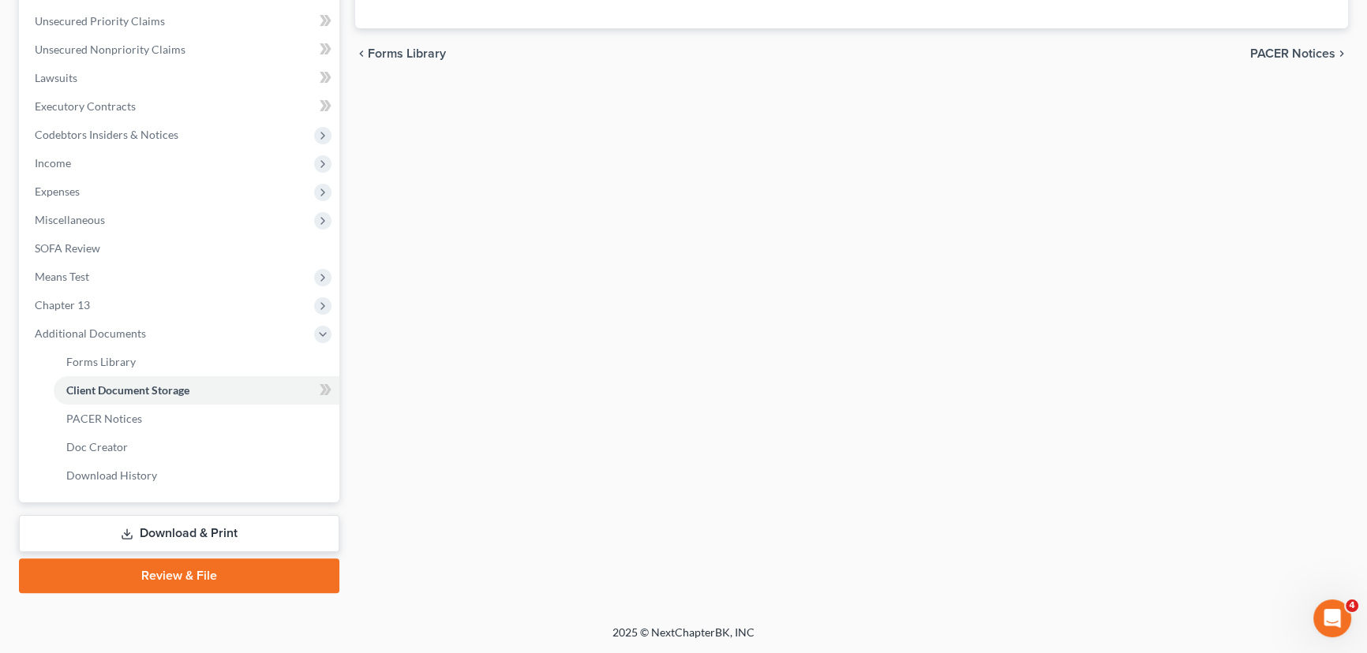
scroll to position [346, 0]
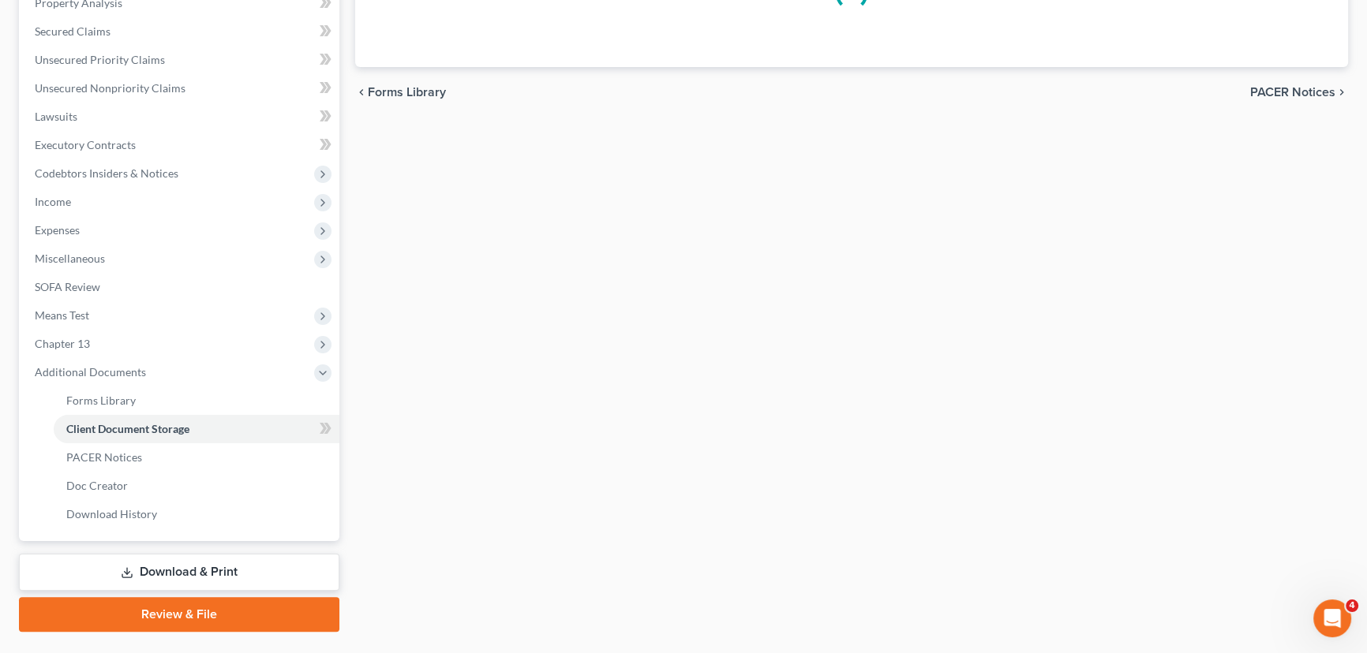
select select "1"
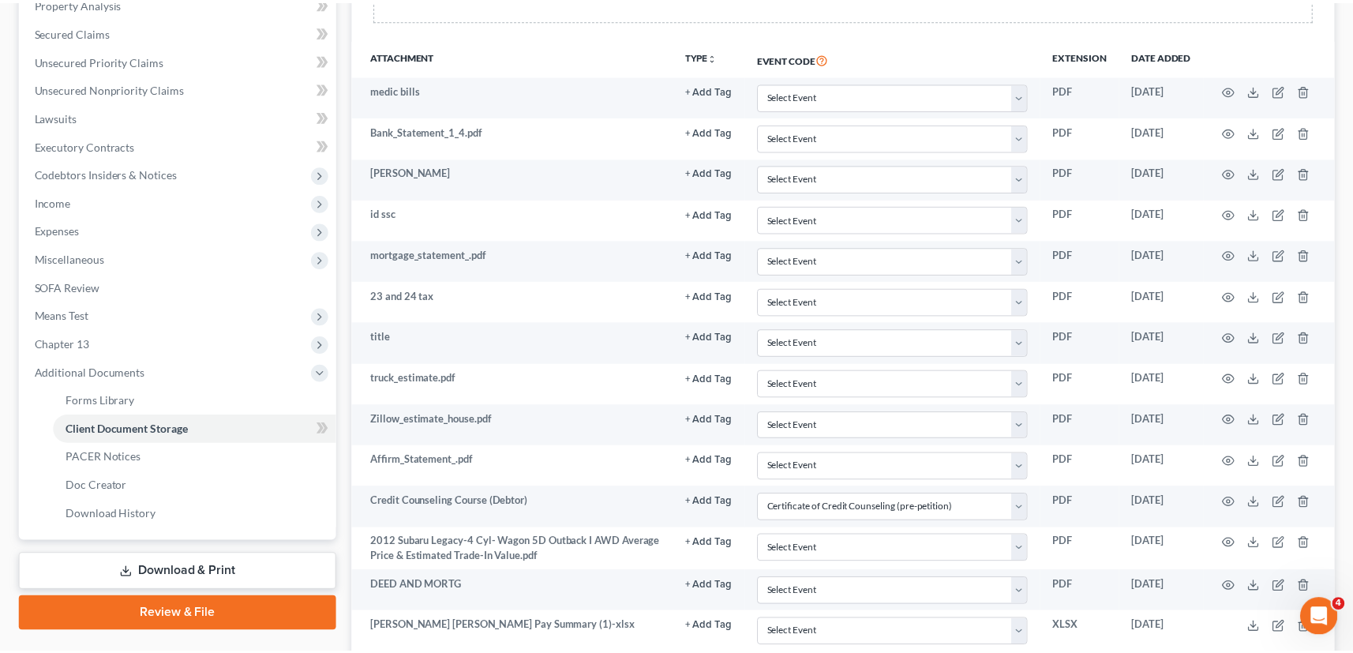
scroll to position [0, 0]
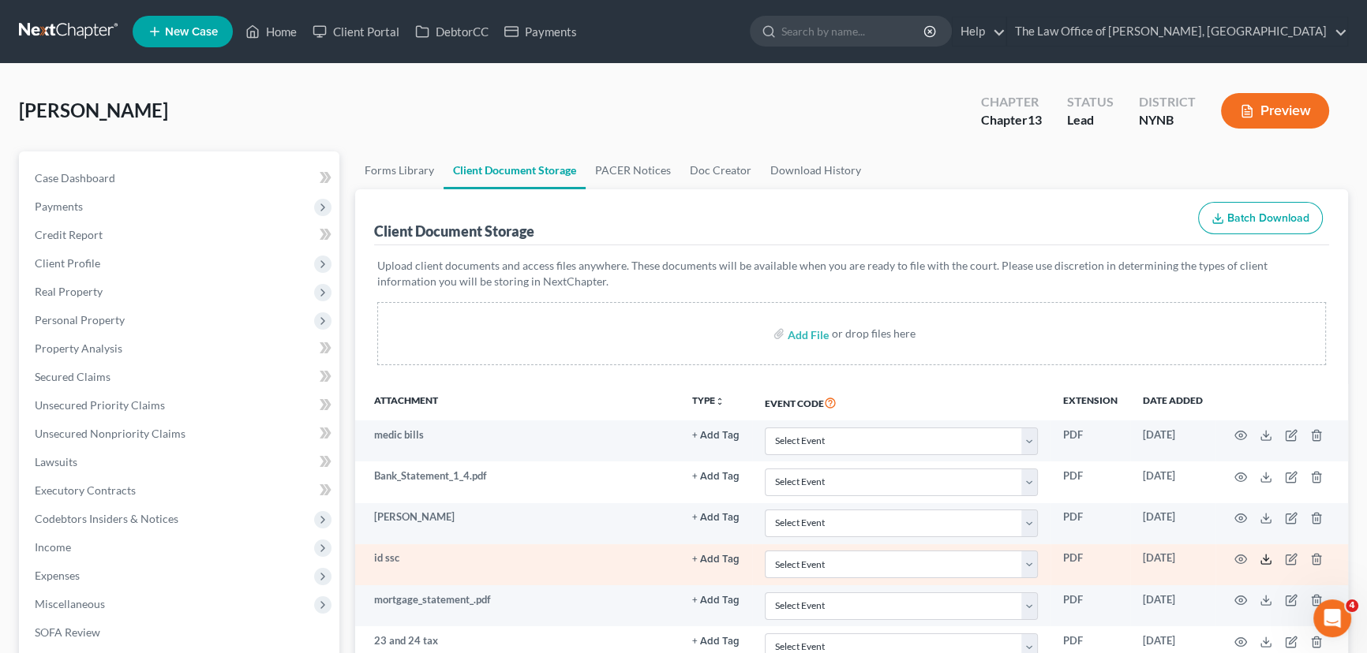
click at [1263, 559] on icon at bounding box center [1265, 559] width 13 height 13
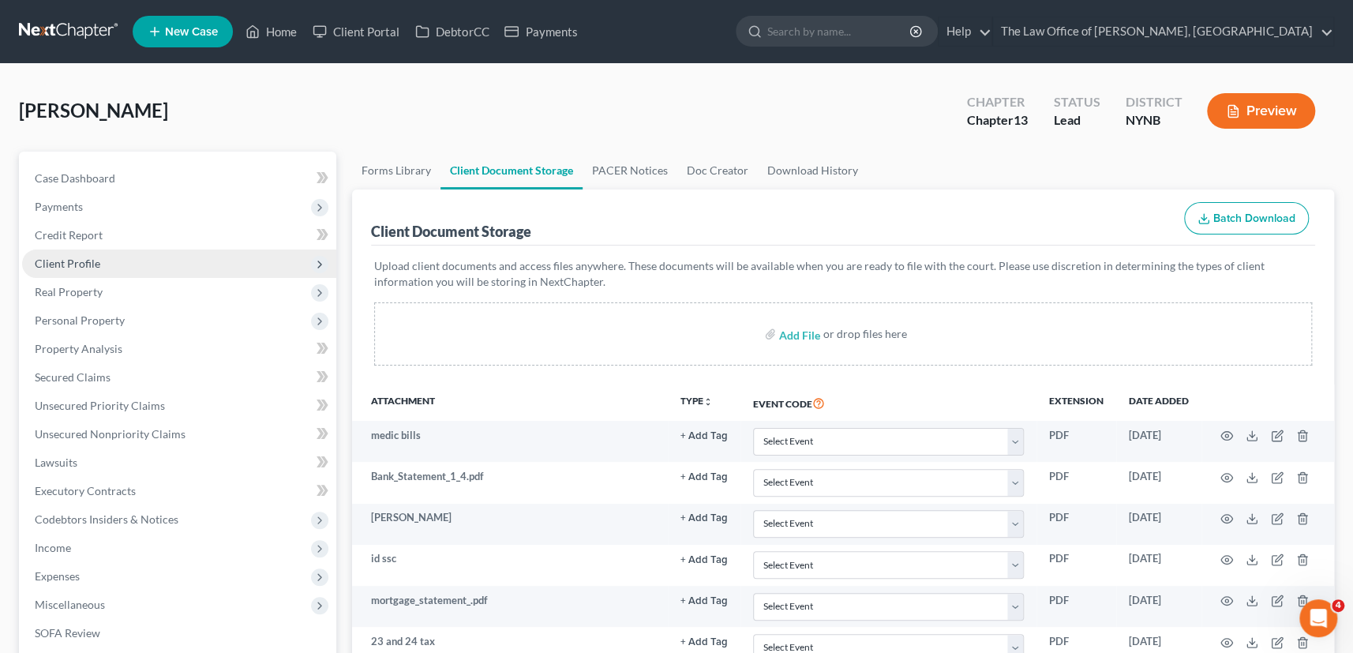
click at [78, 262] on span "Client Profile" at bounding box center [67, 262] width 65 height 13
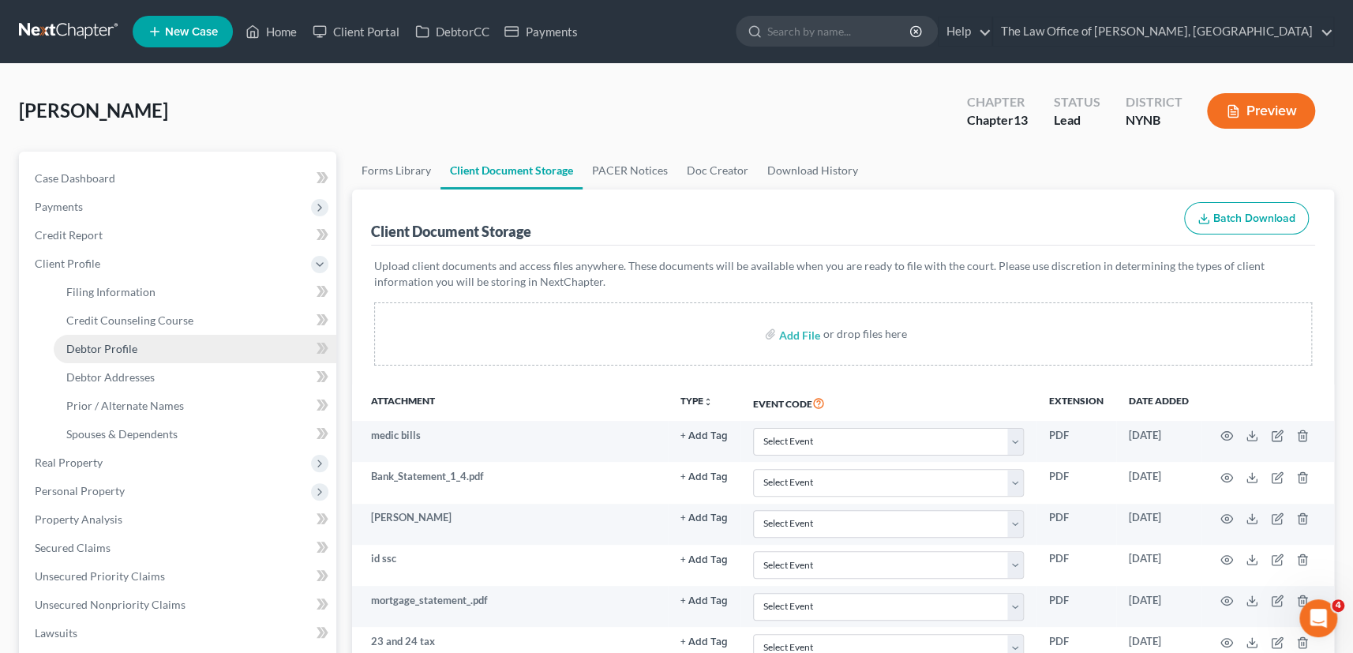
click at [106, 346] on span "Debtor Profile" at bounding box center [101, 348] width 71 height 13
select select "1"
select select "3"
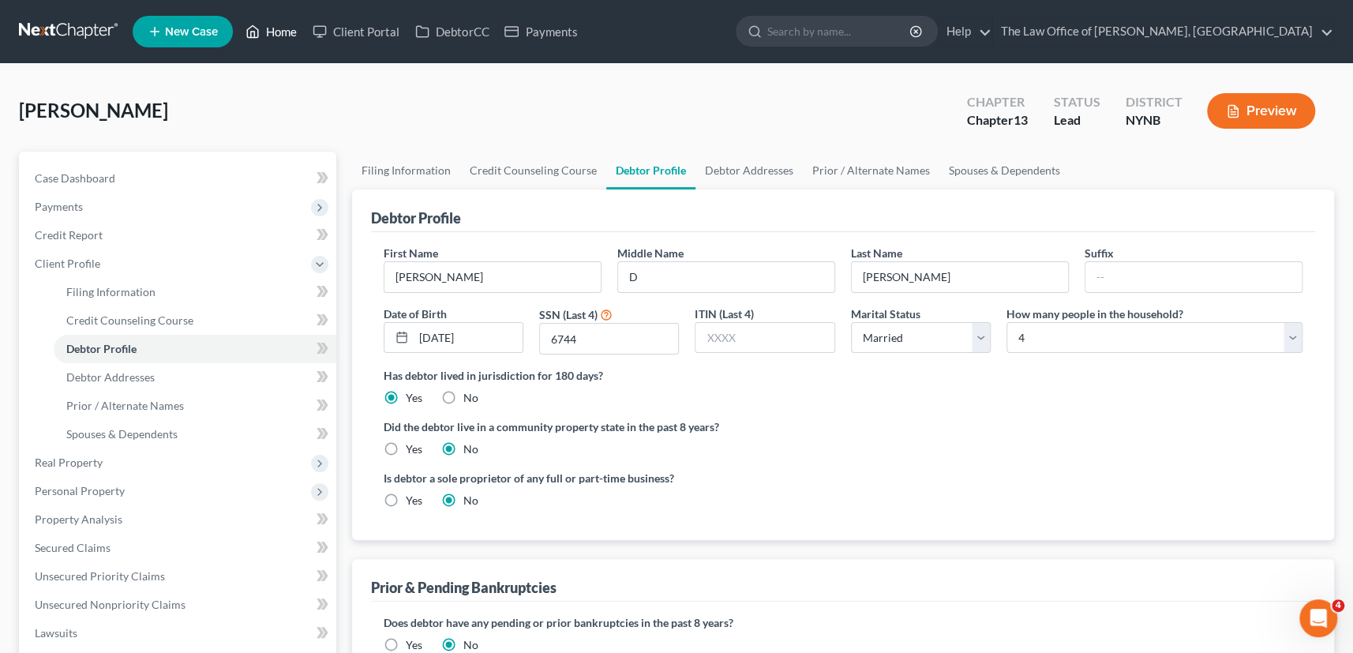
click at [286, 22] on link "Home" at bounding box center [271, 31] width 67 height 28
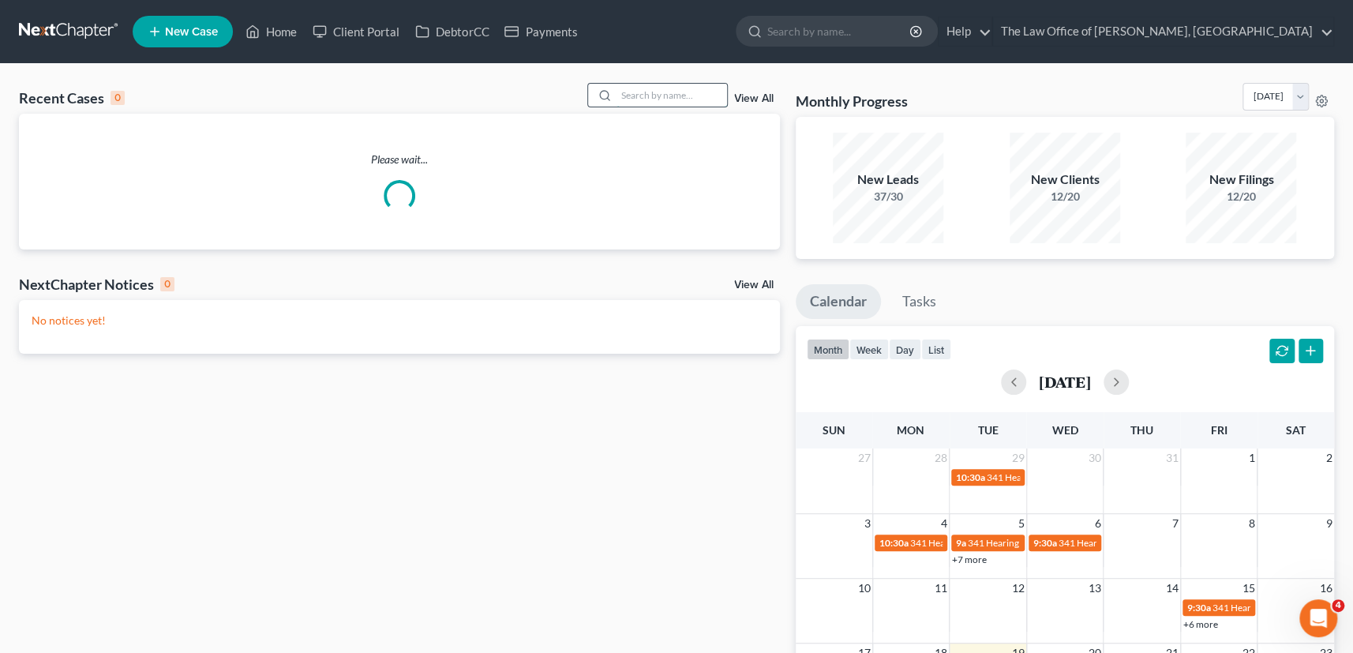
click at [702, 92] on input "search" at bounding box center [671, 95] width 110 height 23
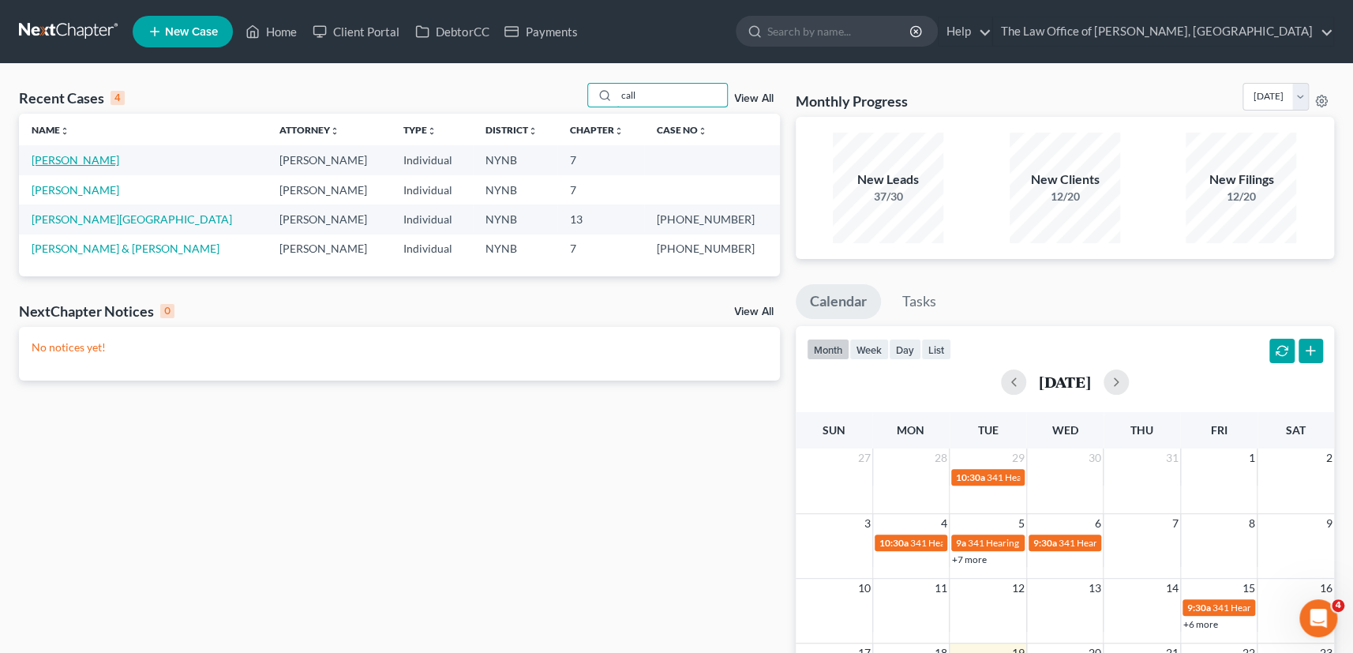
type input "call"
click at [91, 158] on link "[PERSON_NAME]" at bounding box center [76, 159] width 88 height 13
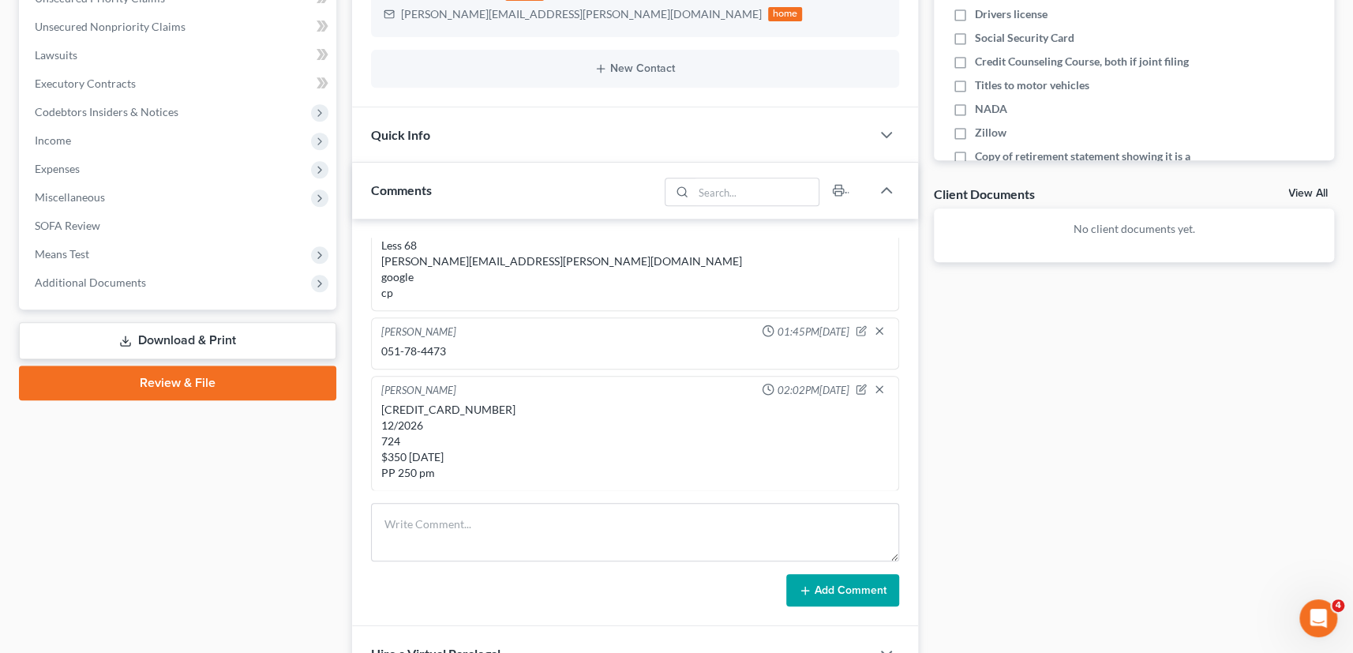
scroll to position [1790, 0]
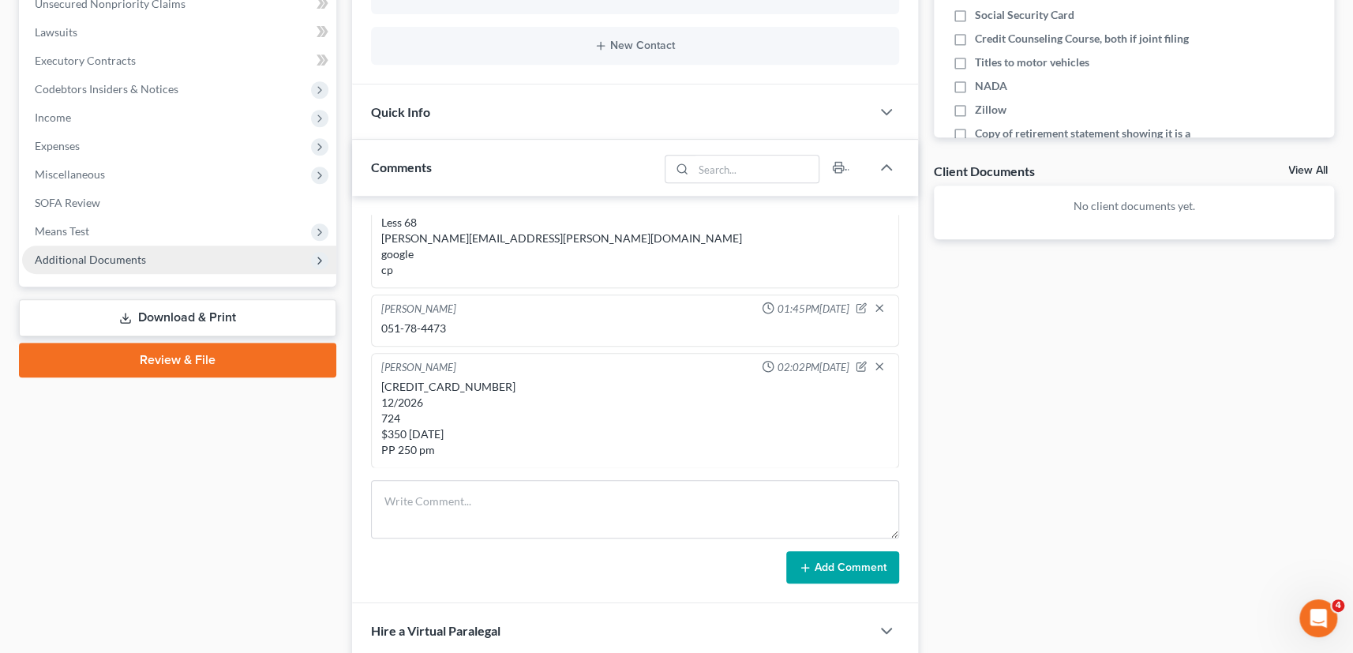
click at [103, 260] on span "Additional Documents" at bounding box center [90, 259] width 111 height 13
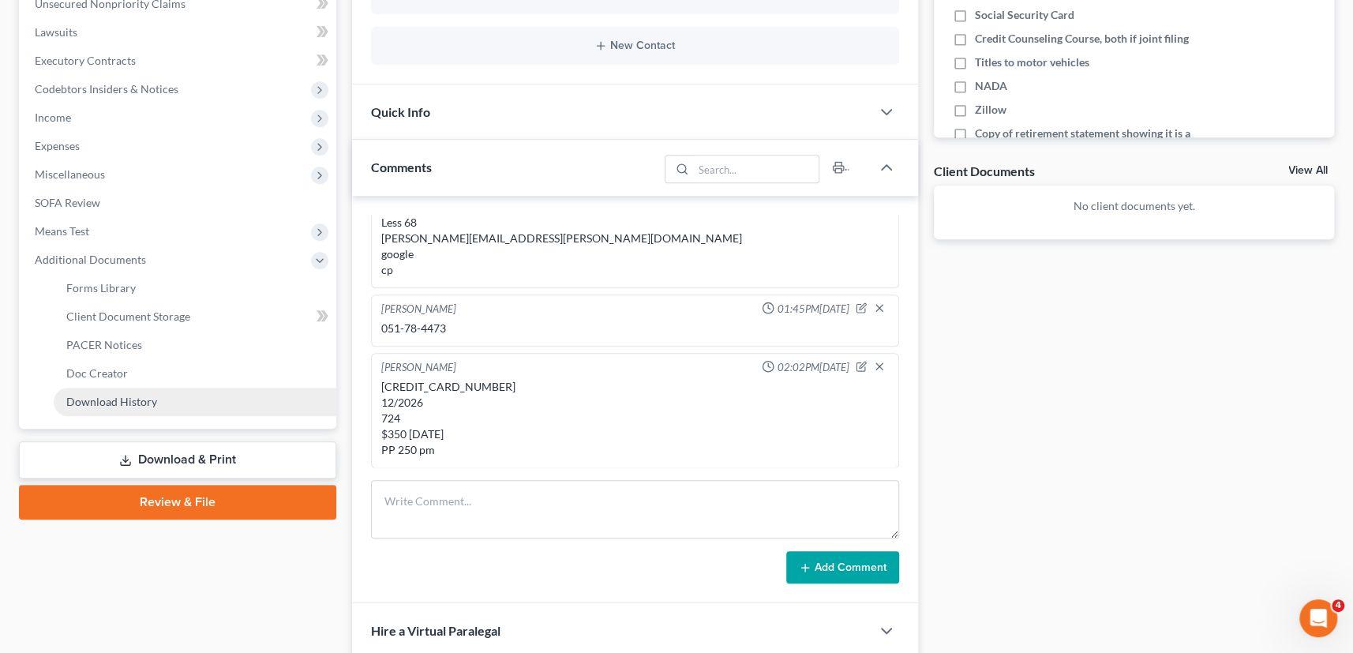
click at [114, 397] on span "Download History" at bounding box center [111, 401] width 91 height 13
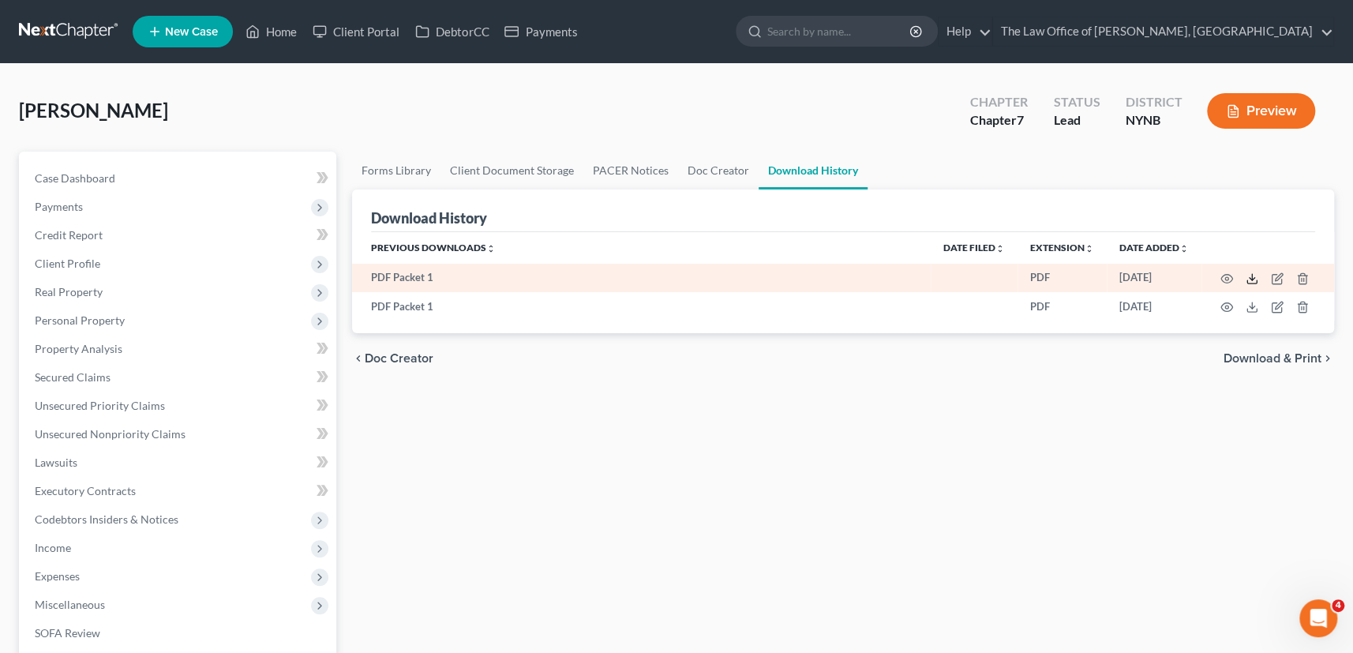
click at [1249, 279] on icon at bounding box center [1251, 278] width 13 height 13
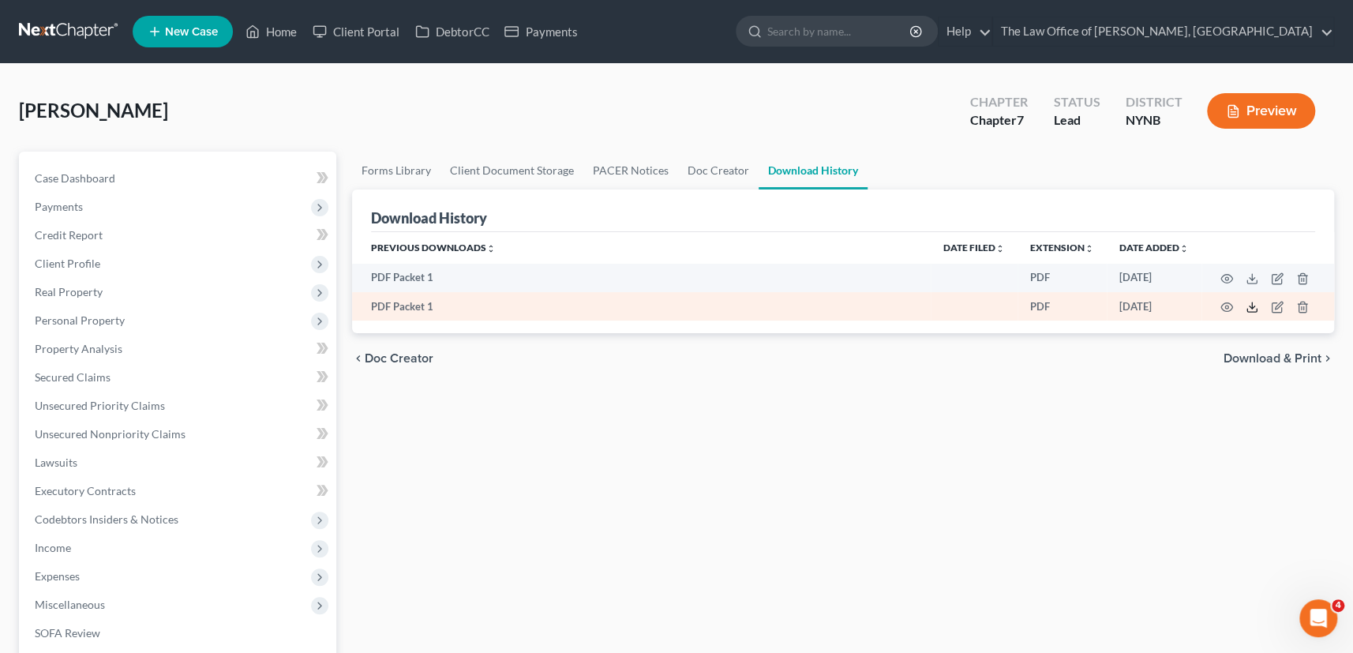
click at [1247, 305] on icon at bounding box center [1251, 307] width 13 height 13
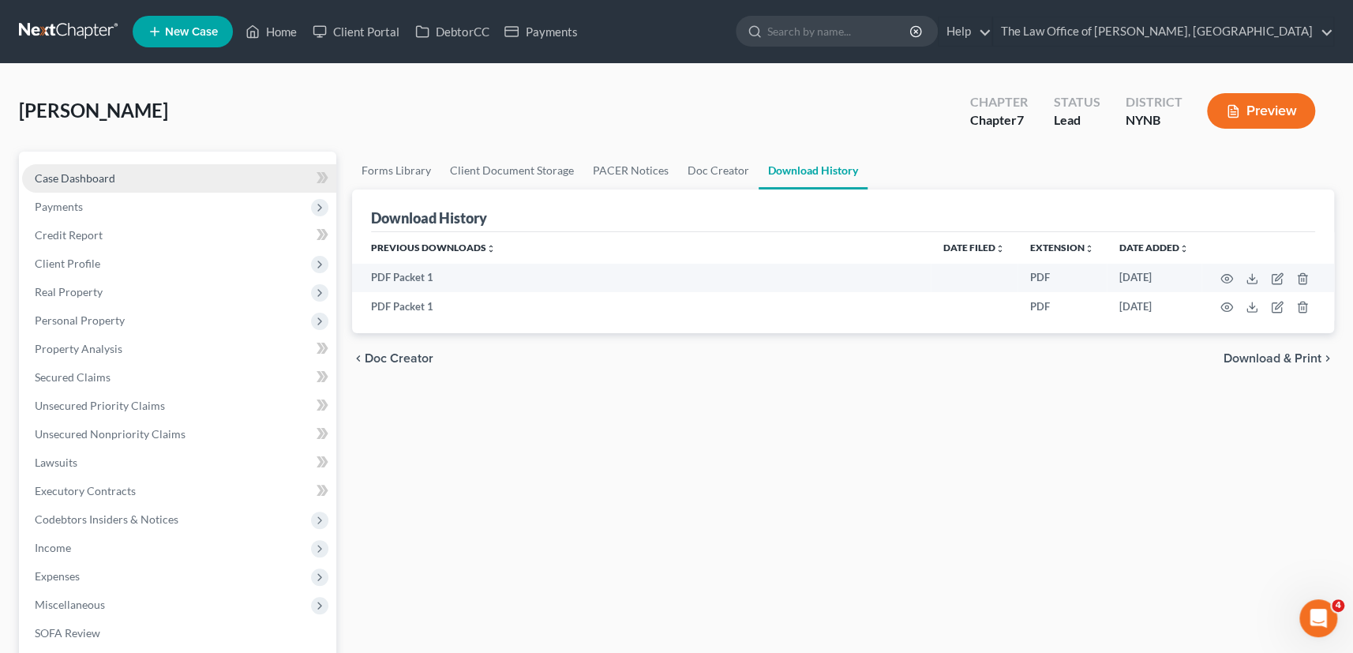
click at [94, 175] on span "Case Dashboard" at bounding box center [75, 177] width 80 height 13
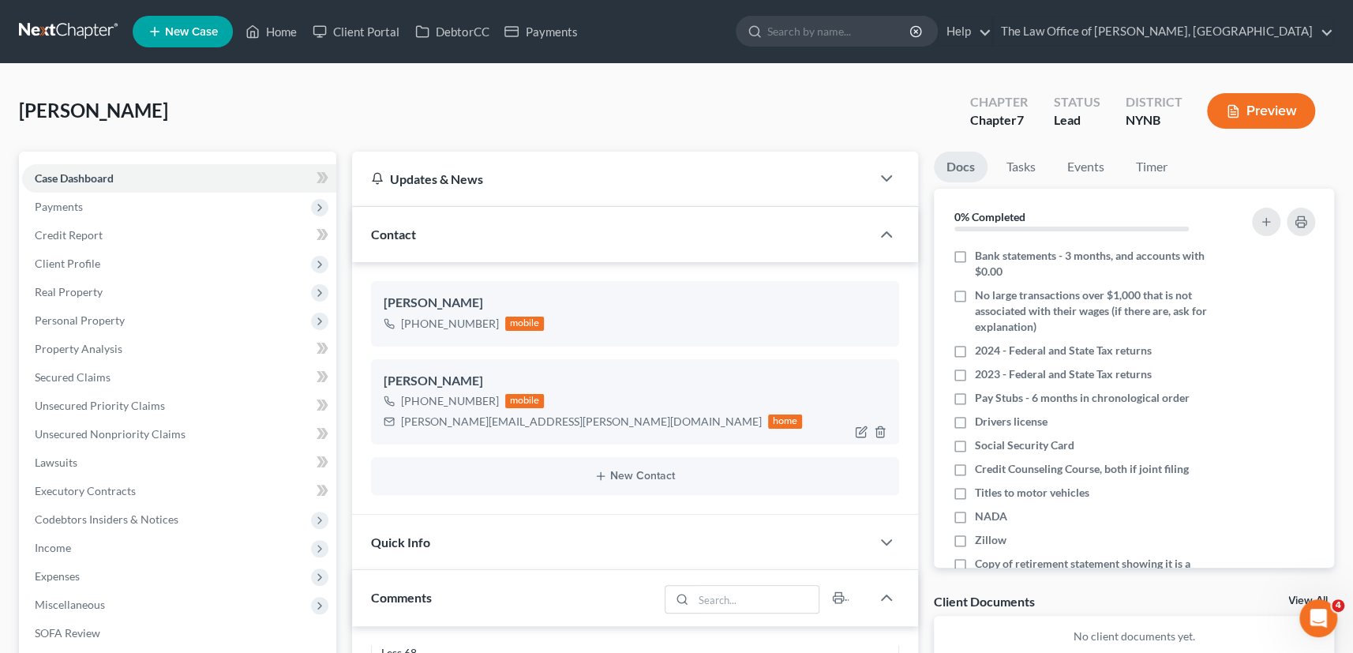
scroll to position [1790, 0]
click at [443, 419] on div "sarah.callanan@yahoo.com" at bounding box center [581, 422] width 361 height 16
copy div "sarah.callanan@yahoo.com"
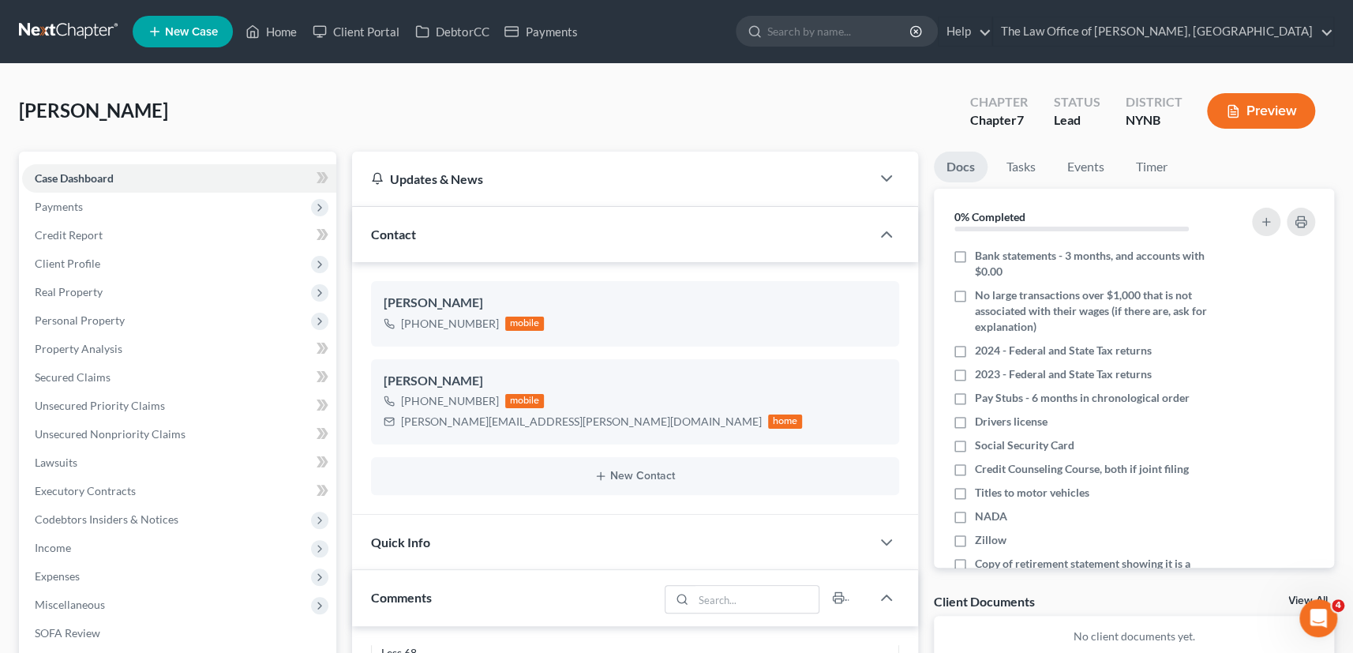
click at [640, 131] on div "Callanan, Sarah Upgraded Chapter Chapter 7 Status Lead District NYNB Preview" at bounding box center [676, 117] width 1315 height 69
click at [74, 193] on span "Payments" at bounding box center [179, 207] width 314 height 28
drag, startPoint x: 79, startPoint y: 260, endPoint x: 365, endPoint y: 331, distance: 294.4
click at [79, 260] on span "Payments" at bounding box center [90, 262] width 48 height 13
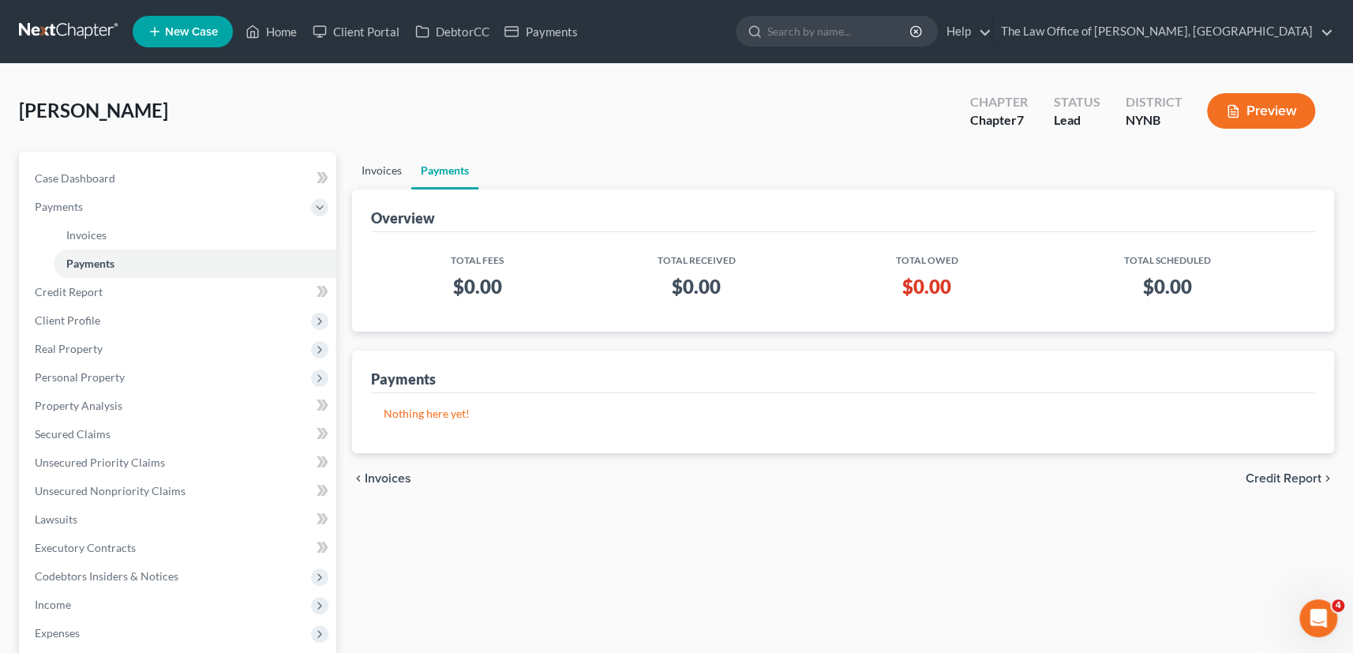
click at [391, 170] on link "Invoices" at bounding box center [381, 171] width 59 height 38
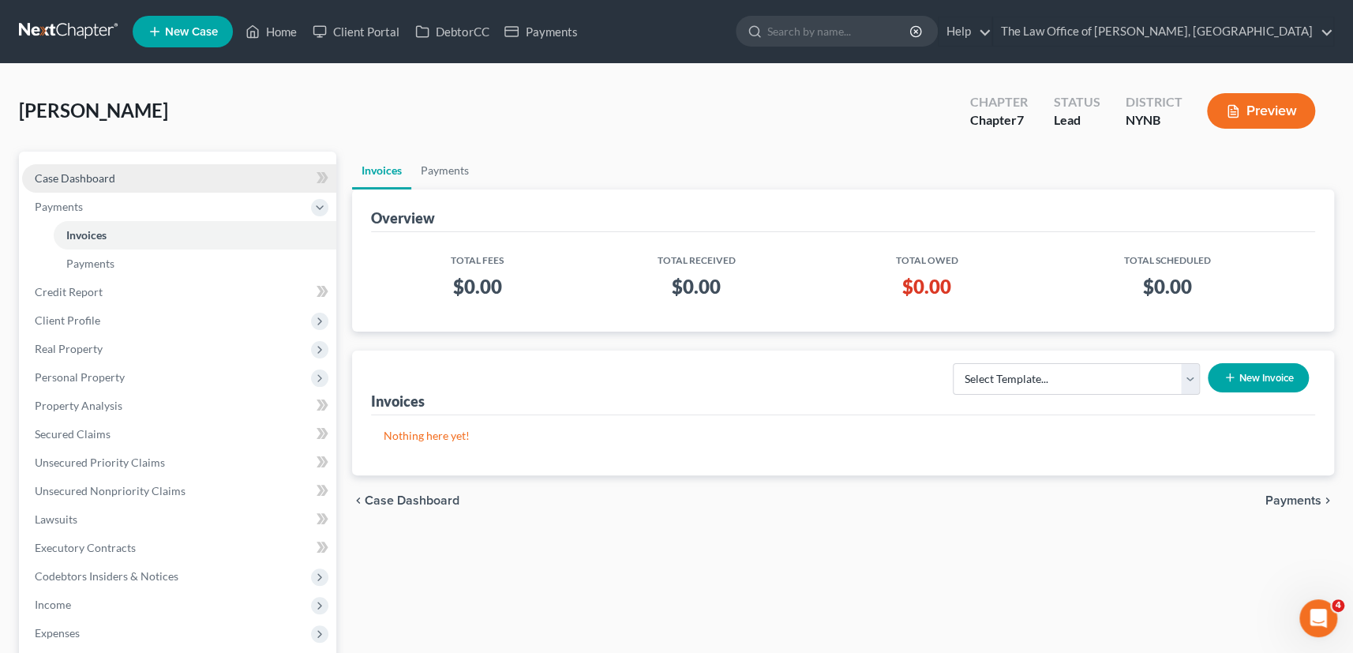
click at [100, 181] on span "Case Dashboard" at bounding box center [75, 177] width 80 height 13
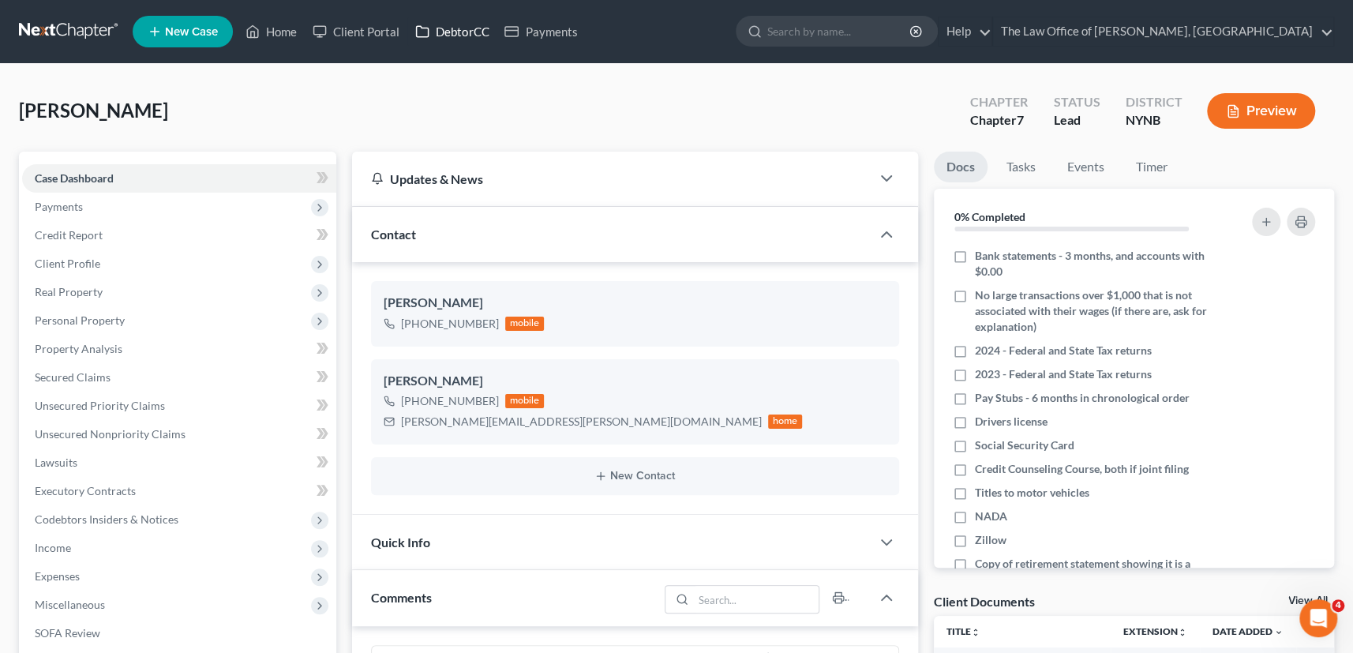
click at [458, 32] on link "DebtorCC" at bounding box center [451, 31] width 89 height 28
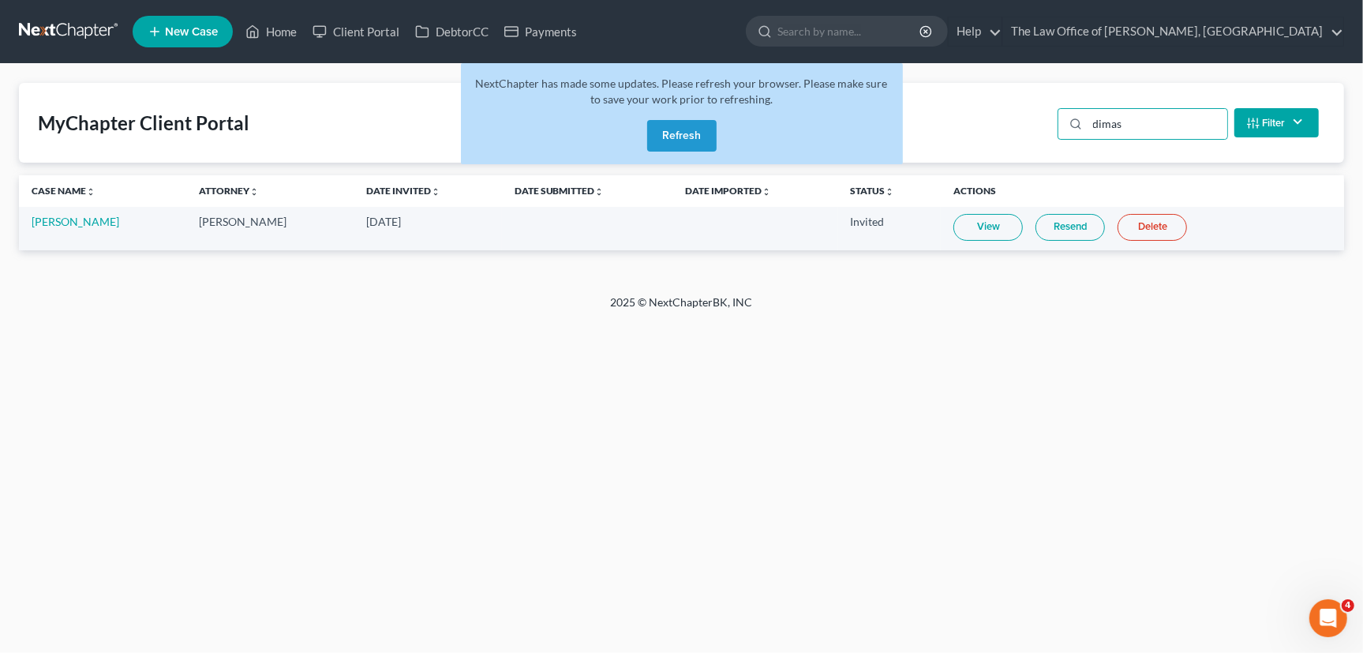
click at [679, 130] on button "Refresh" at bounding box center [681, 136] width 69 height 32
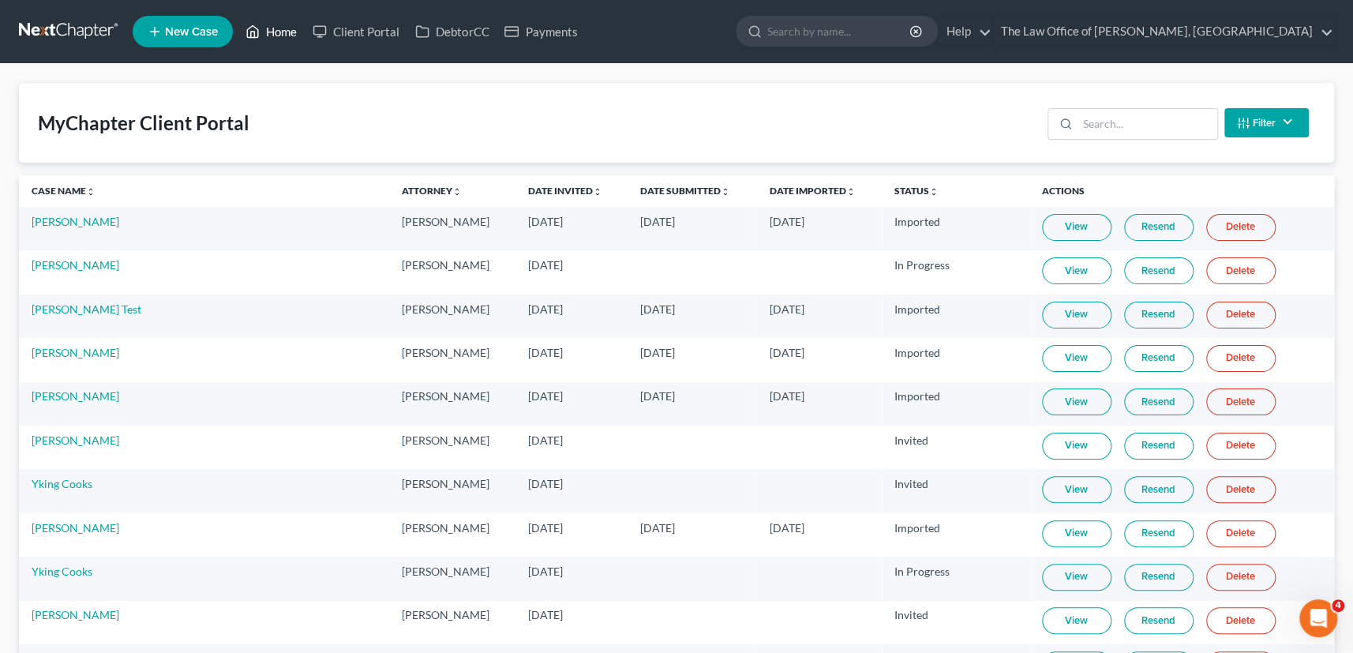
click at [277, 32] on link "Home" at bounding box center [271, 31] width 67 height 28
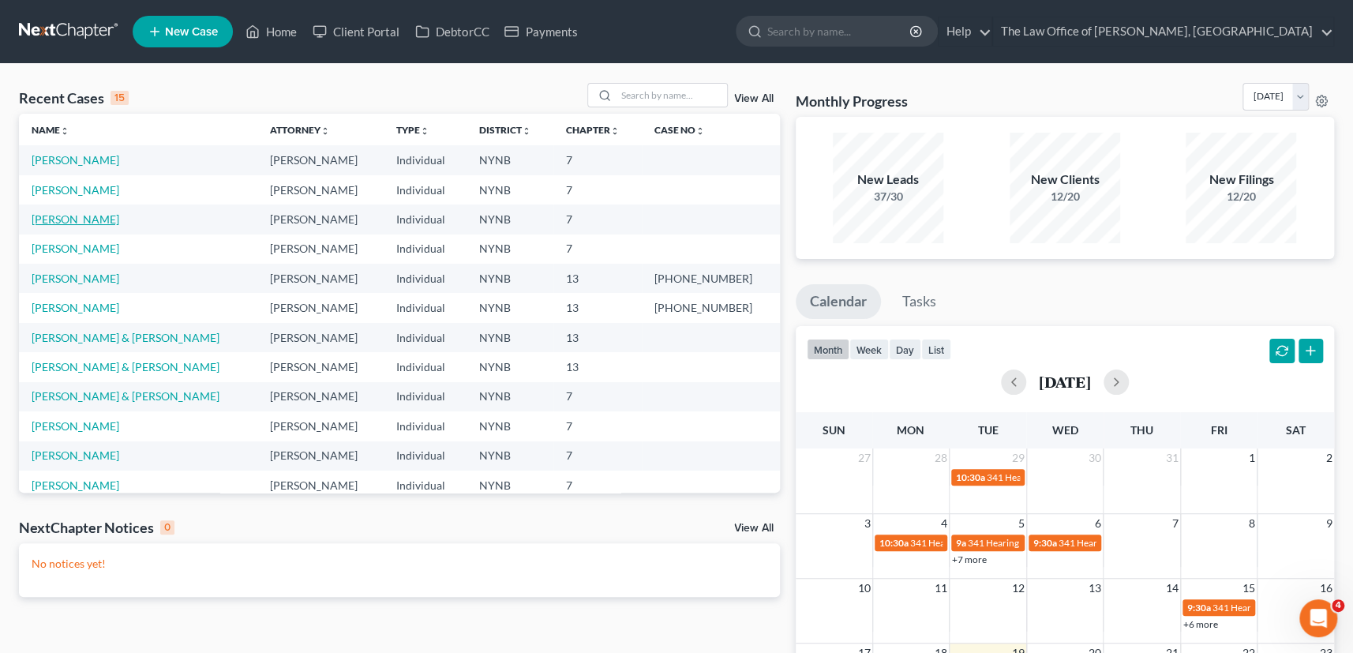
click at [109, 215] on link "[PERSON_NAME]" at bounding box center [76, 218] width 88 height 13
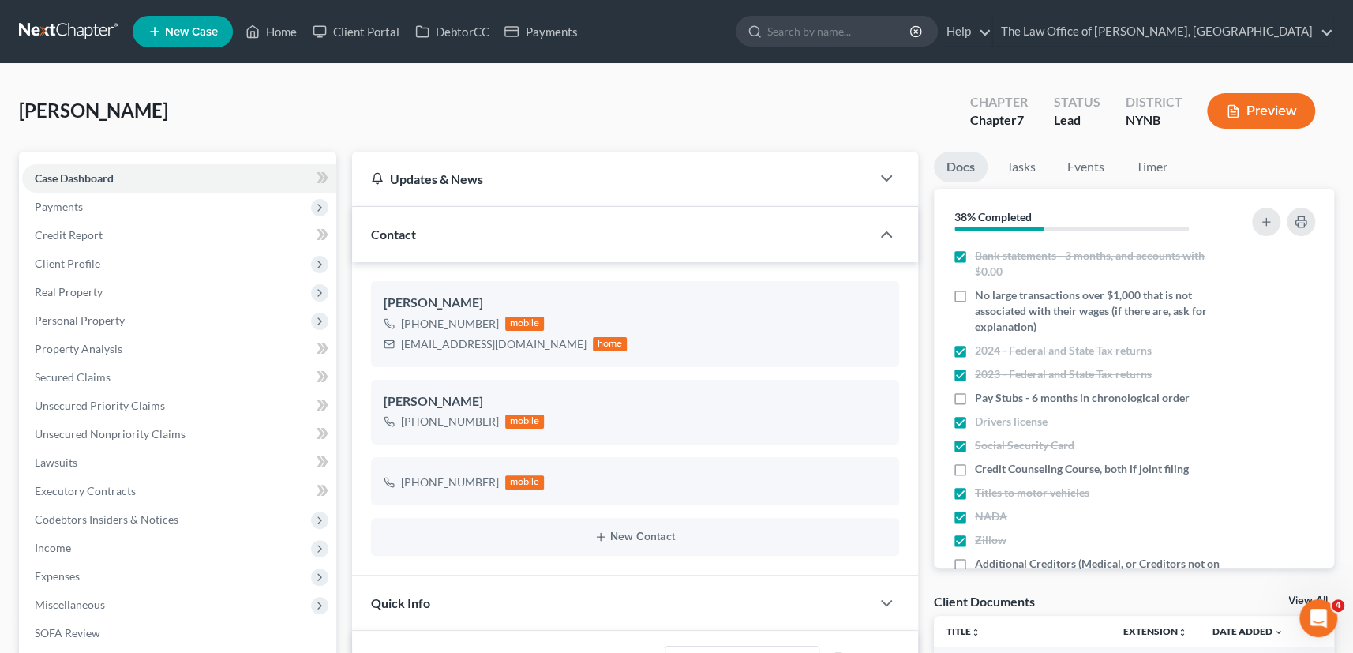
scroll to position [14, 0]
click at [77, 257] on span "Client Profile" at bounding box center [67, 262] width 65 height 13
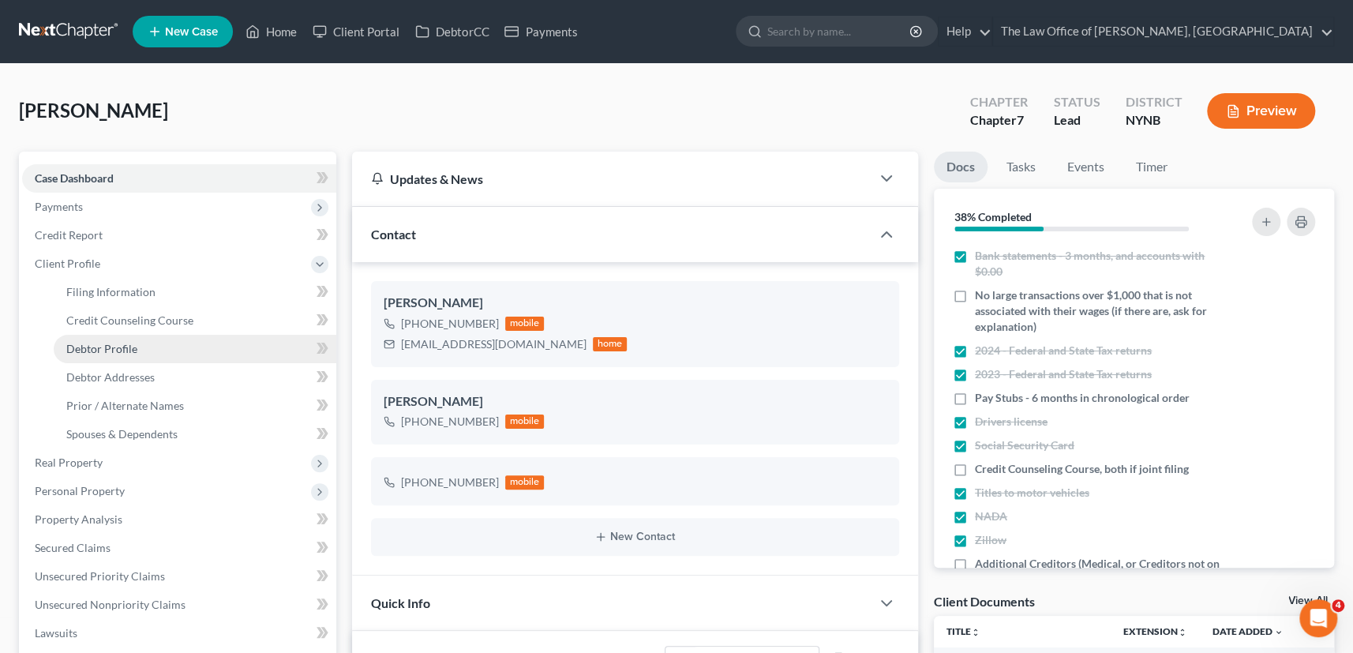
click at [132, 349] on span "Debtor Profile" at bounding box center [101, 348] width 71 height 13
select select "1"
select select "3"
